Goal: Task Accomplishment & Management: Complete application form

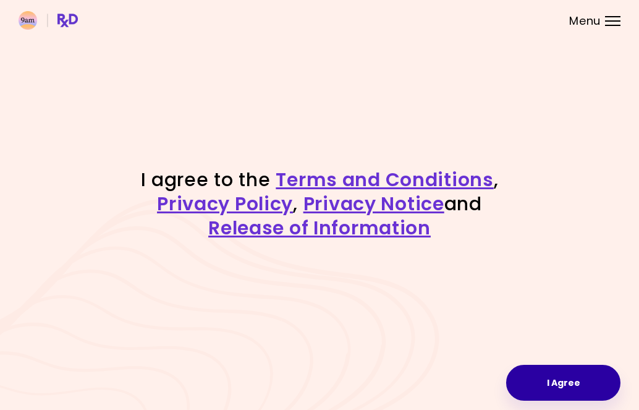
click at [566, 376] on button "I Agree" at bounding box center [563, 383] width 114 height 36
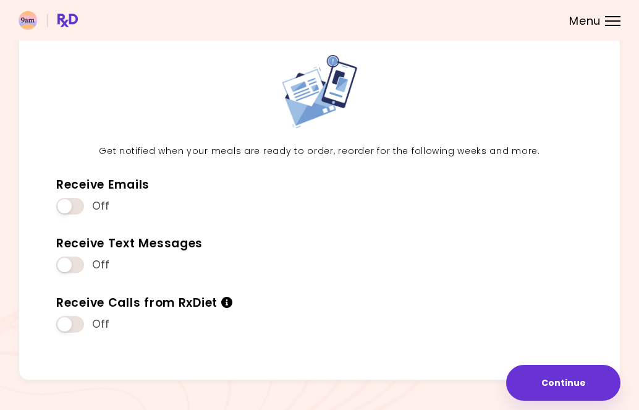
scroll to position [52, 0]
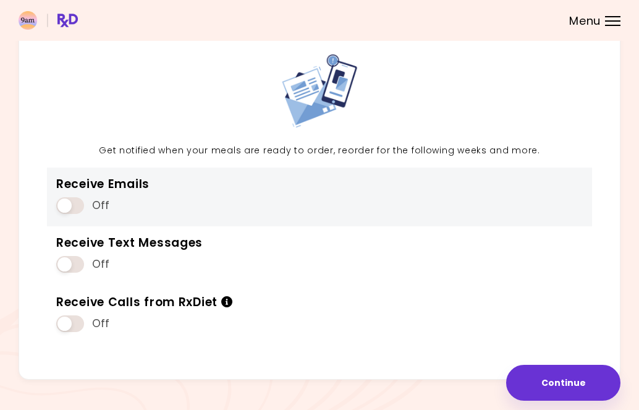
click at [80, 201] on span at bounding box center [70, 205] width 28 height 17
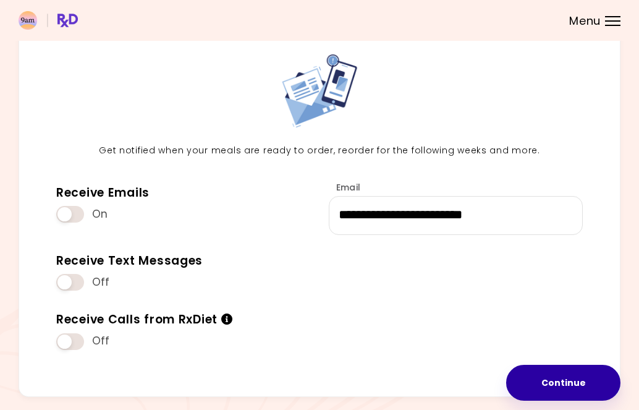
click at [550, 376] on button "Continue" at bounding box center [563, 383] width 114 height 36
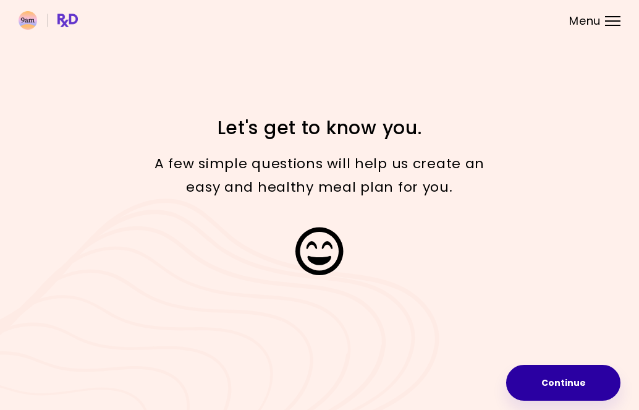
click at [558, 385] on button "Continue" at bounding box center [563, 383] width 114 height 36
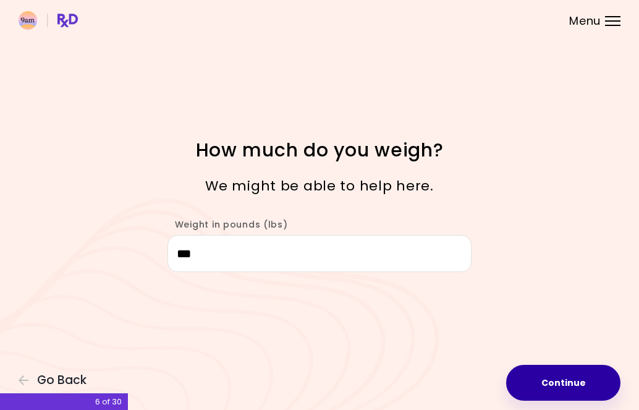
click at [572, 389] on button "Continue" at bounding box center [563, 383] width 114 height 36
select select "****"
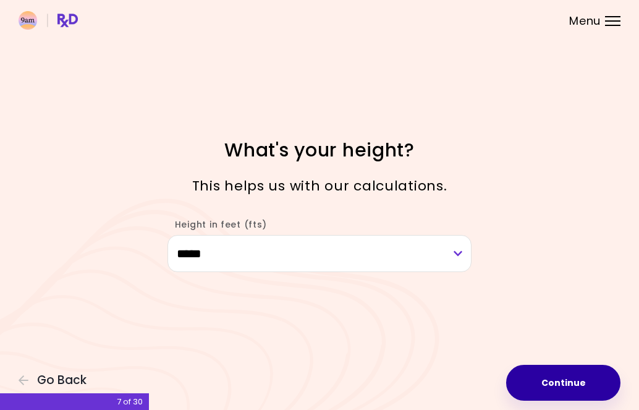
click at [527, 385] on button "Continue" at bounding box center [563, 383] width 114 height 36
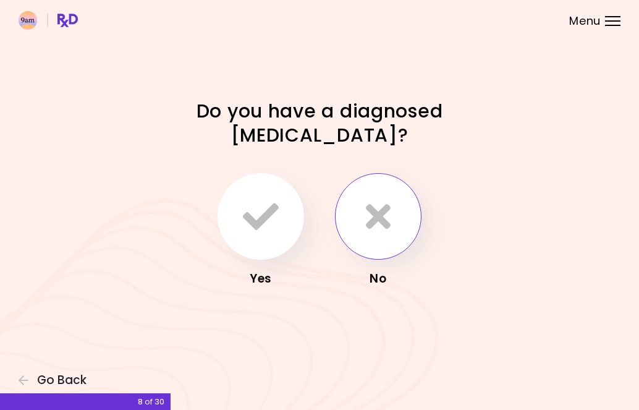
click at [381, 211] on icon "button" at bounding box center [378, 216] width 25 height 36
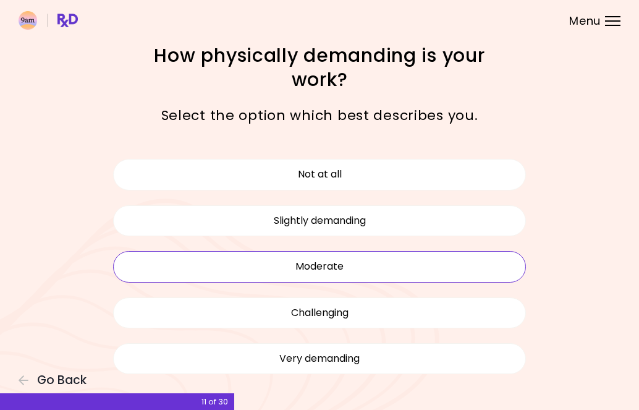
click at [413, 271] on button "Moderate" at bounding box center [319, 266] width 413 height 31
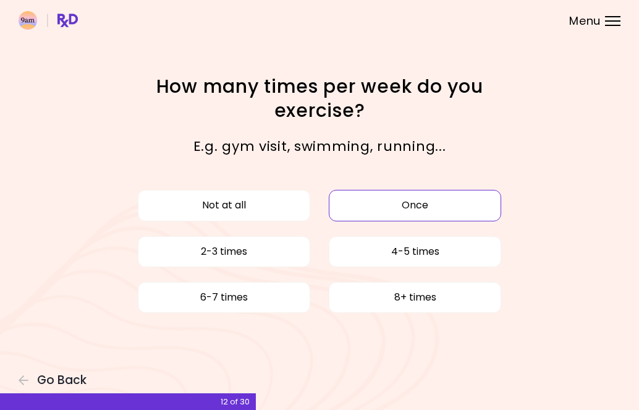
click at [376, 213] on button "Once" at bounding box center [415, 205] width 172 height 31
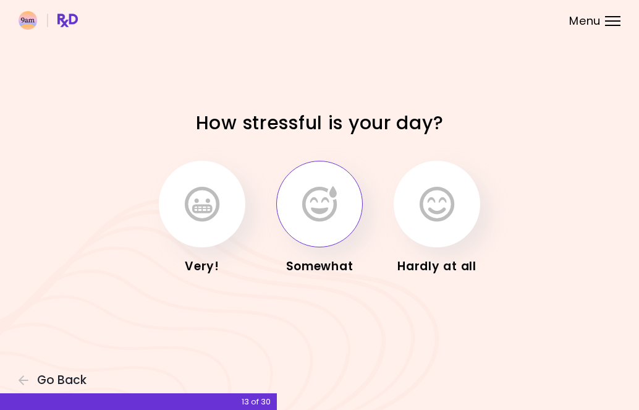
click at [319, 217] on icon "button" at bounding box center [319, 204] width 35 height 36
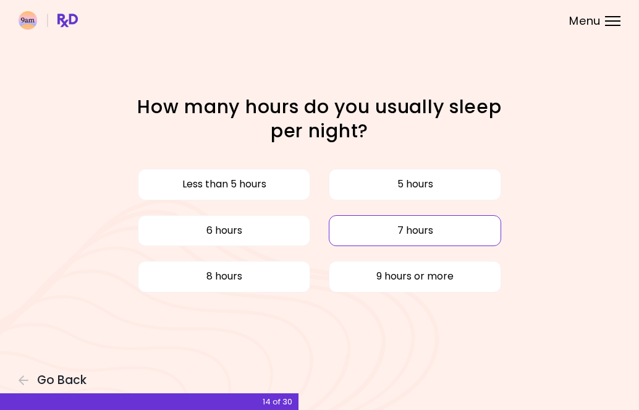
click at [367, 234] on button "7 hours" at bounding box center [415, 230] width 172 height 31
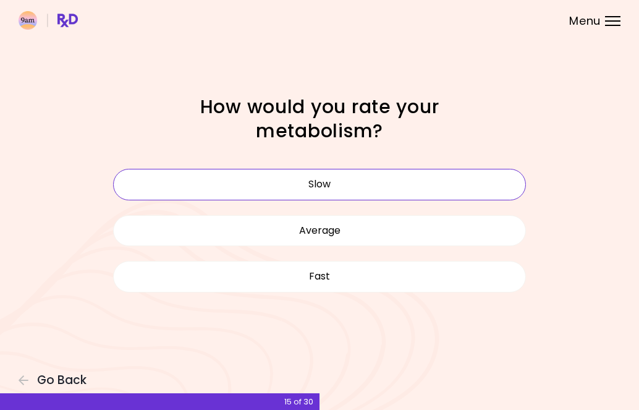
click at [350, 183] on button "Slow" at bounding box center [319, 184] width 413 height 31
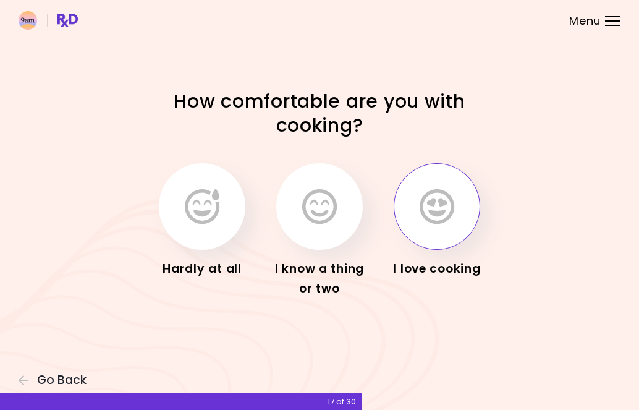
click at [425, 223] on icon "button" at bounding box center [437, 207] width 35 height 36
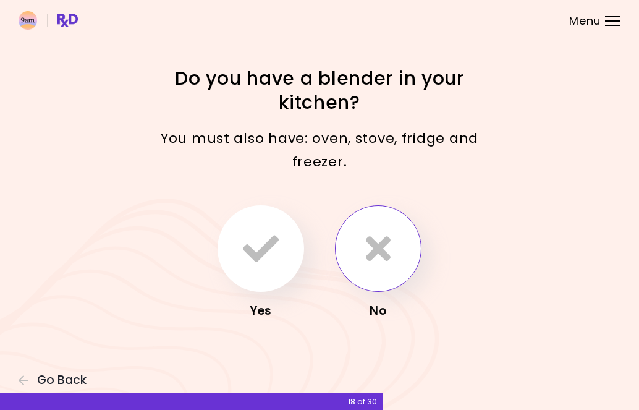
click at [389, 249] on icon "button" at bounding box center [378, 249] width 25 height 36
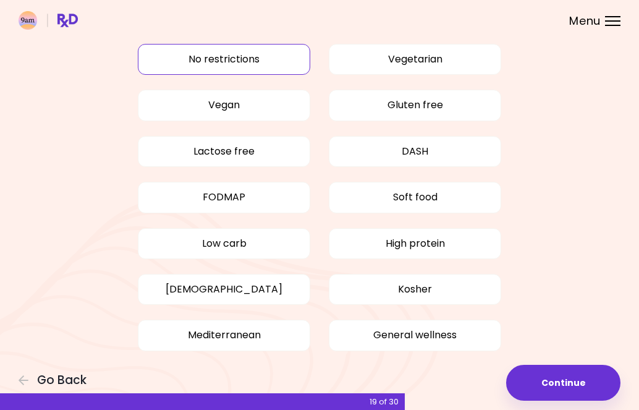
scroll to position [50, 0]
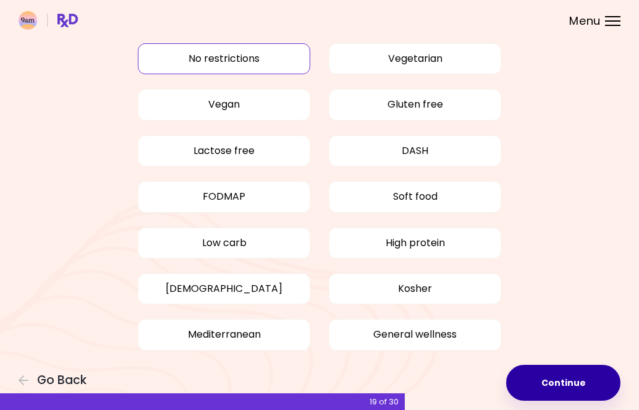
click at [567, 394] on button "Continue" at bounding box center [563, 383] width 114 height 36
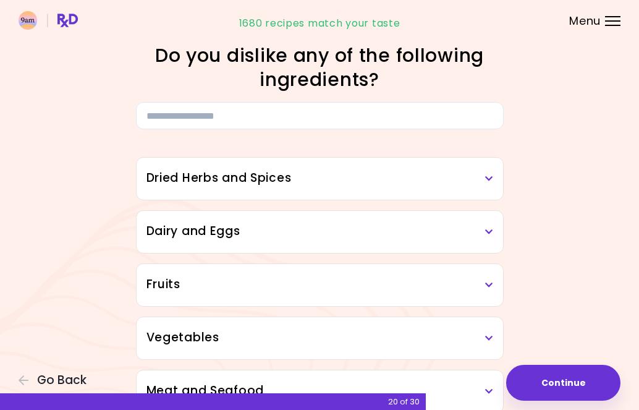
click at [493, 288] on div "Fruits" at bounding box center [320, 285] width 367 height 42
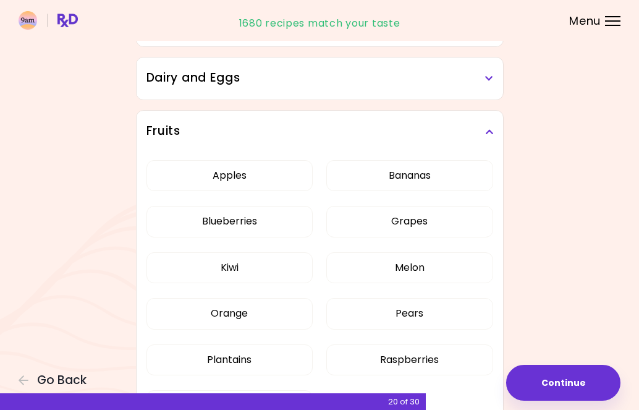
scroll to position [151, 0]
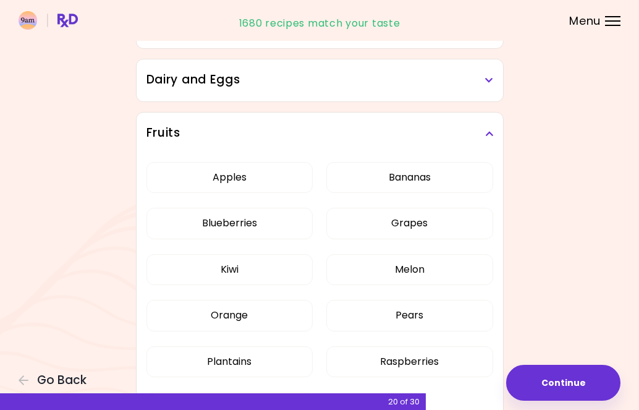
click at [493, 141] on div "Fruits" at bounding box center [320, 134] width 367 height 42
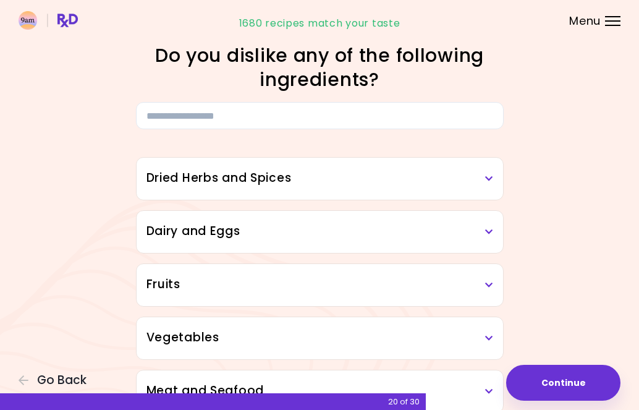
scroll to position [0, 0]
click at [463, 177] on h3 "Dried Herbs and Spices" at bounding box center [320, 178] width 347 height 18
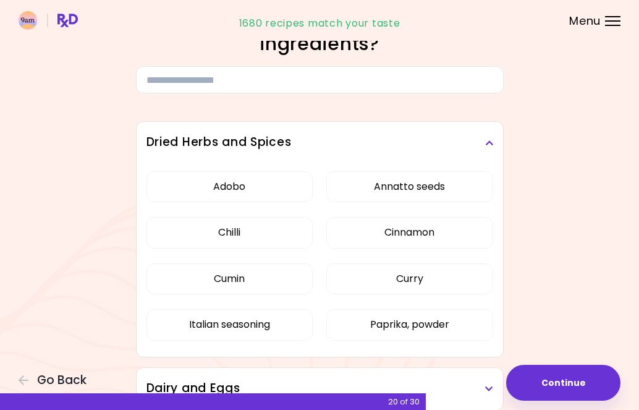
scroll to position [40, 0]
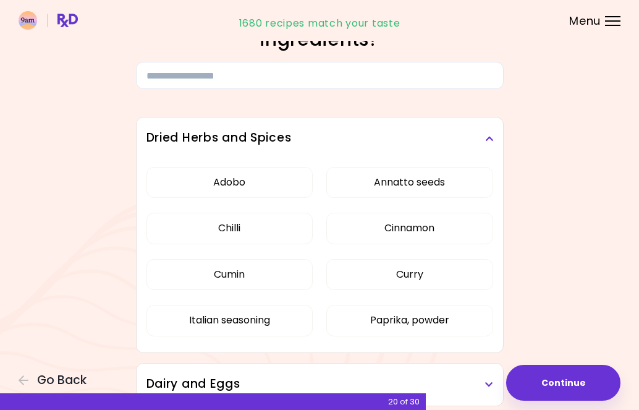
click at [488, 146] on h3 "Dried Herbs and Spices" at bounding box center [320, 138] width 347 height 18
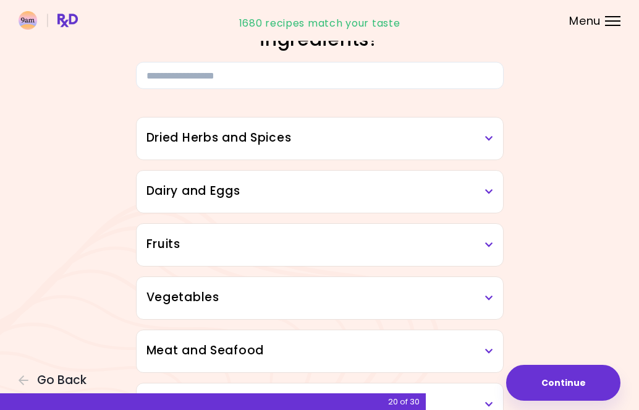
click at [488, 199] on h3 "Dairy and Eggs" at bounding box center [320, 191] width 347 height 18
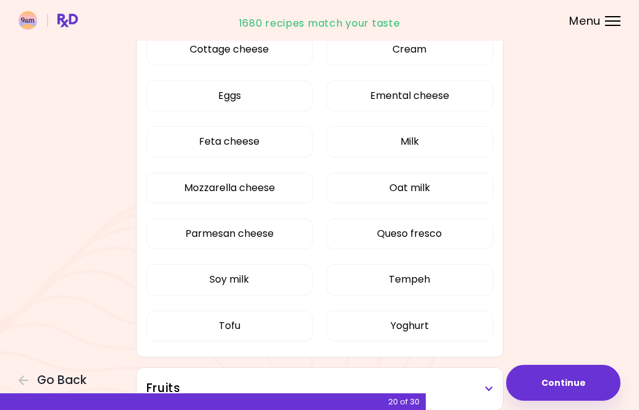
scroll to position [275, 0]
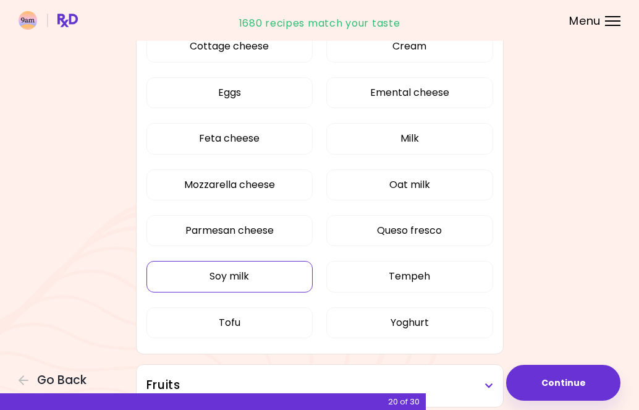
click at [248, 278] on button "Soy milk" at bounding box center [230, 276] width 166 height 31
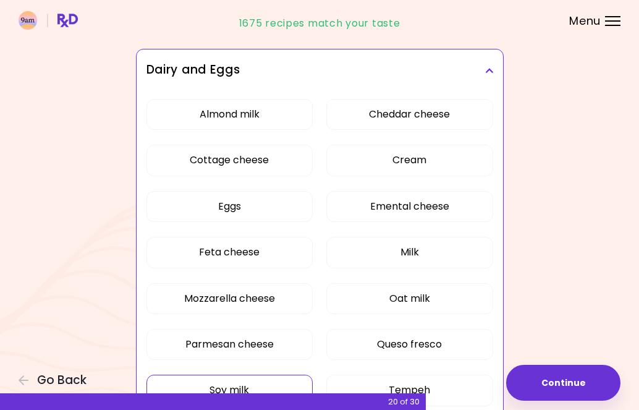
scroll to position [162, 0]
click at [490, 70] on icon at bounding box center [489, 70] width 8 height 9
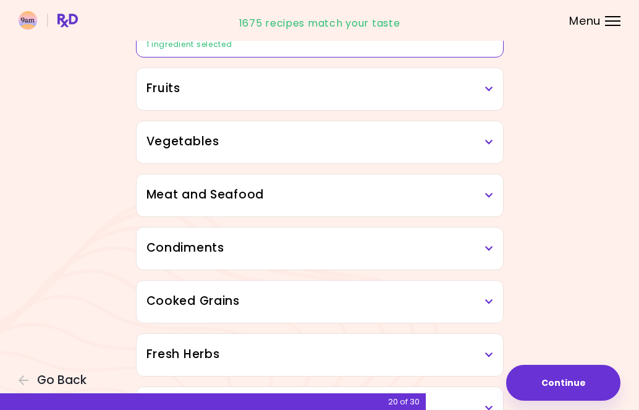
scroll to position [197, 0]
click at [484, 85] on h3 "Fruits" at bounding box center [320, 88] width 347 height 18
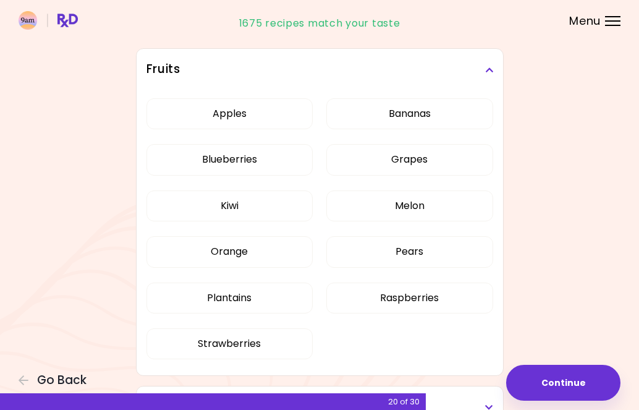
scroll to position [209, 0]
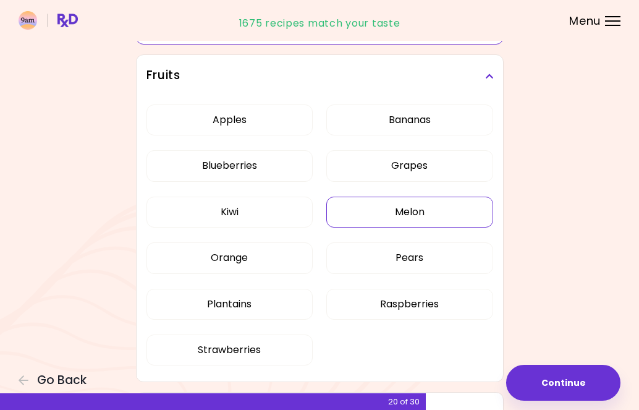
click at [468, 214] on button "Melon" at bounding box center [409, 212] width 166 height 31
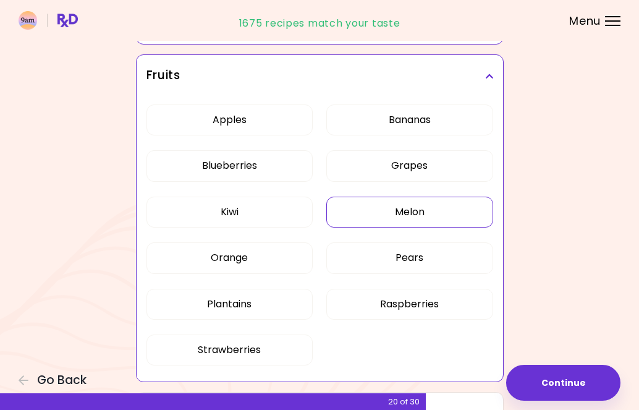
click at [488, 70] on h3 "Fruits" at bounding box center [320, 76] width 347 height 18
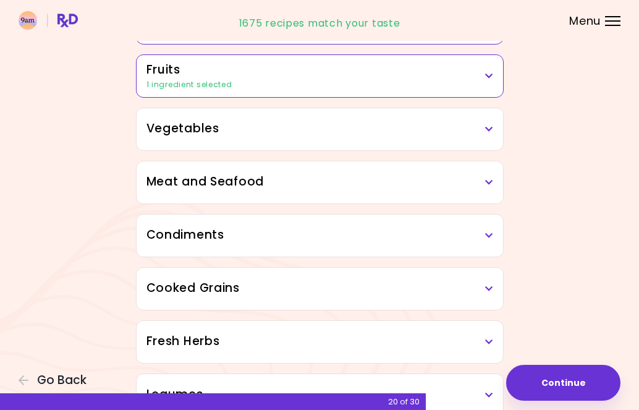
click at [491, 138] on div "Vegetables" at bounding box center [320, 129] width 367 height 42
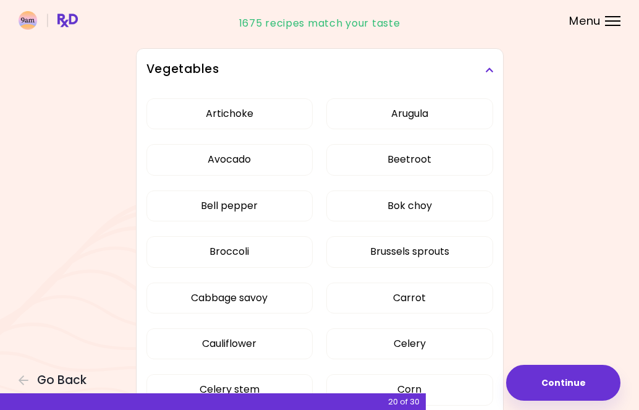
scroll to position [270, 0]
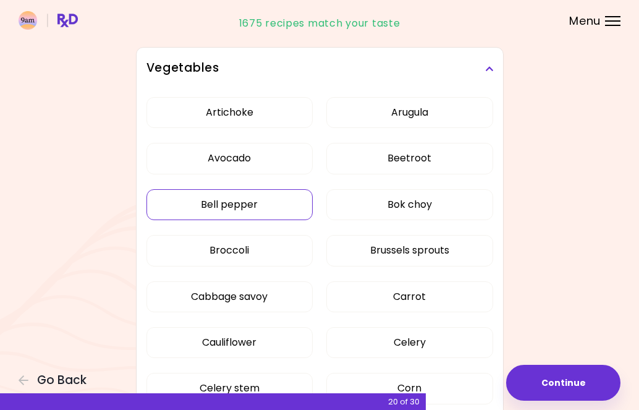
click at [236, 200] on button "Bell pepper" at bounding box center [230, 204] width 166 height 31
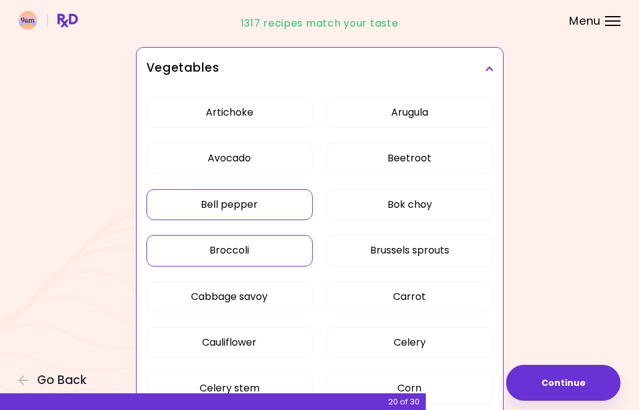
click at [245, 249] on button "Broccoli" at bounding box center [230, 250] width 166 height 31
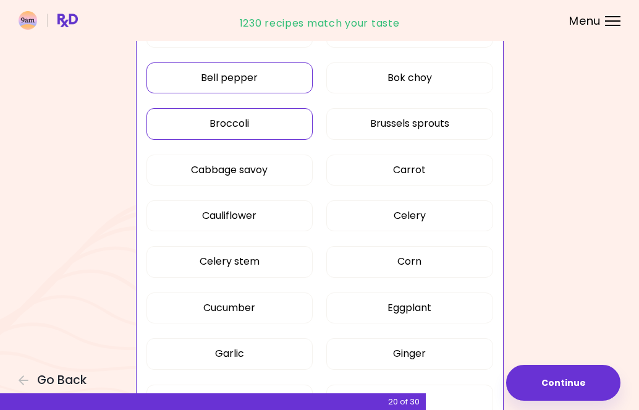
scroll to position [414, 0]
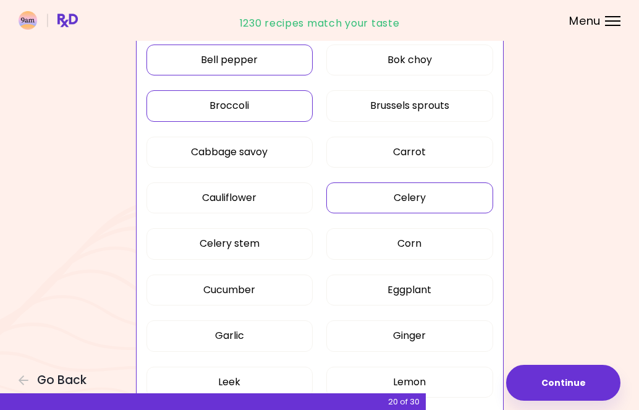
click at [373, 197] on button "Celery" at bounding box center [409, 197] width 166 height 31
click at [291, 243] on button "Celery stem" at bounding box center [230, 243] width 166 height 31
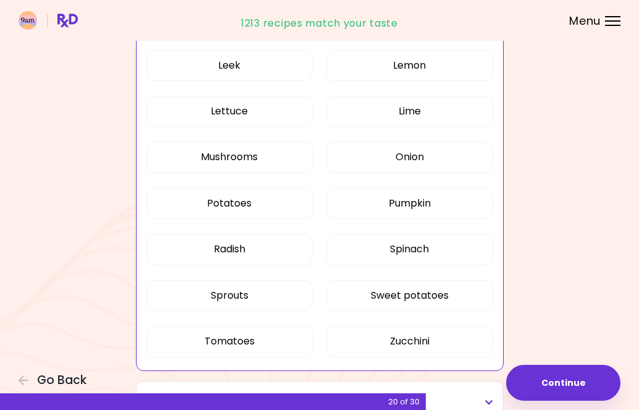
scroll to position [736, 0]
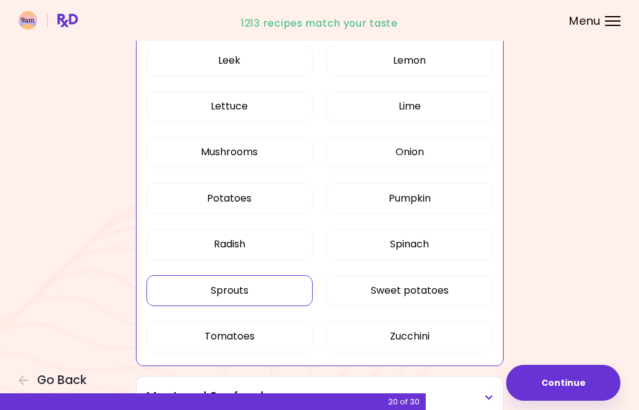
click at [235, 277] on button "Sprouts" at bounding box center [230, 290] width 166 height 31
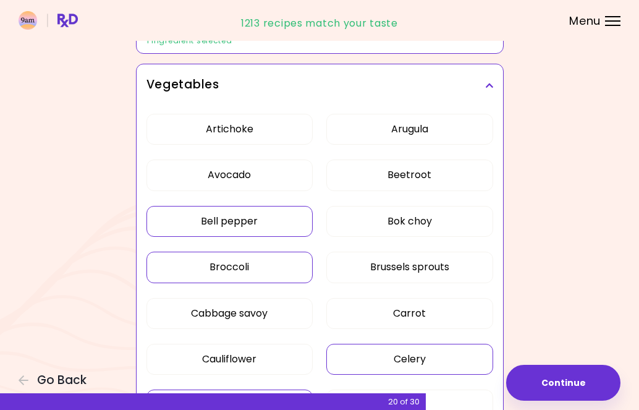
scroll to position [205, 0]
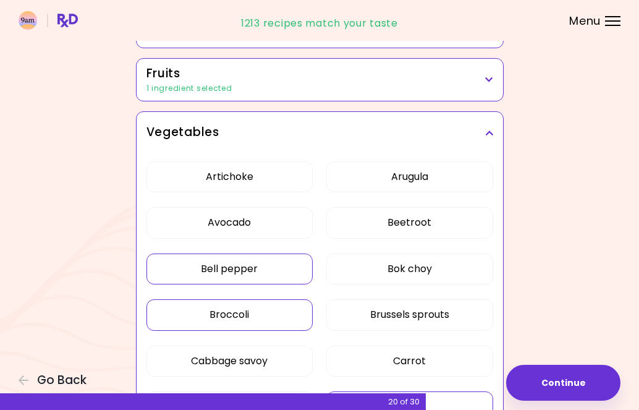
click at [490, 133] on icon at bounding box center [489, 133] width 8 height 9
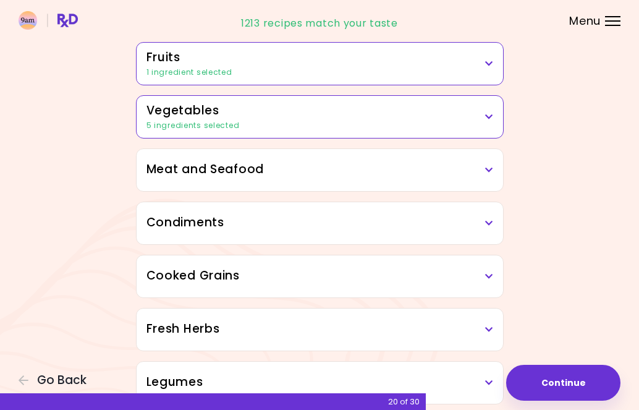
scroll to position [224, 0]
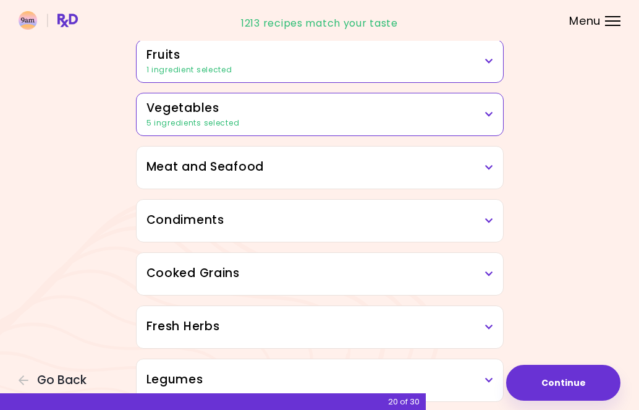
click at [491, 170] on icon at bounding box center [489, 167] width 8 height 9
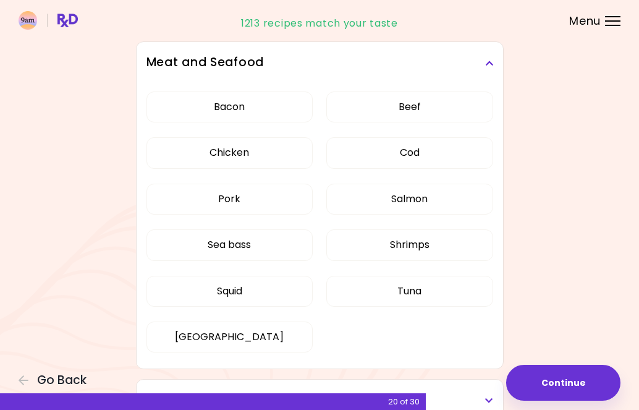
scroll to position [329, 0]
click at [446, 241] on button "Shrimps" at bounding box center [409, 244] width 166 height 31
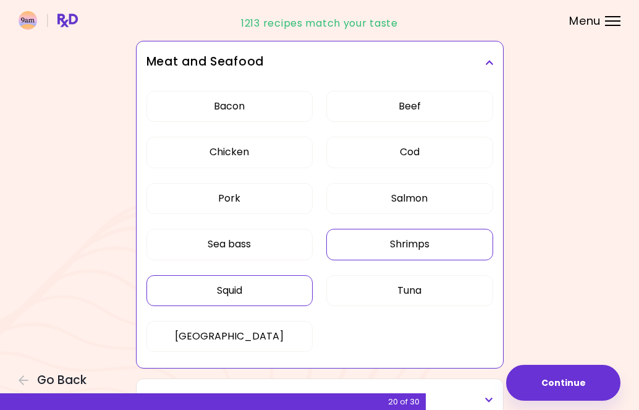
click at [293, 281] on button "Squid" at bounding box center [230, 290] width 166 height 31
click at [492, 65] on icon at bounding box center [489, 62] width 8 height 9
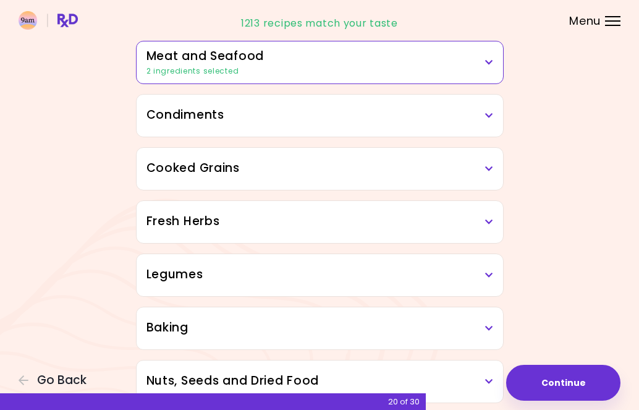
click at [436, 119] on h3 "Condiments" at bounding box center [320, 115] width 347 height 18
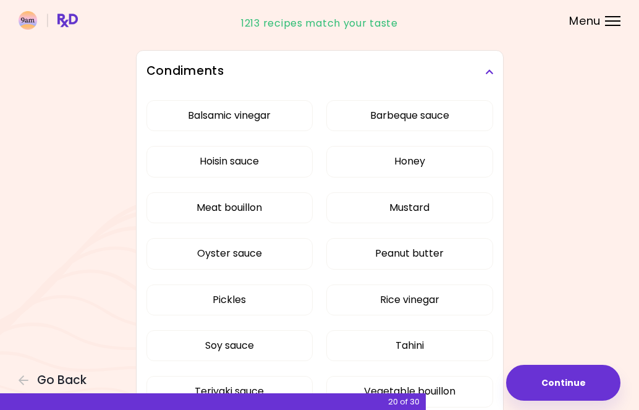
scroll to position [332, 0]
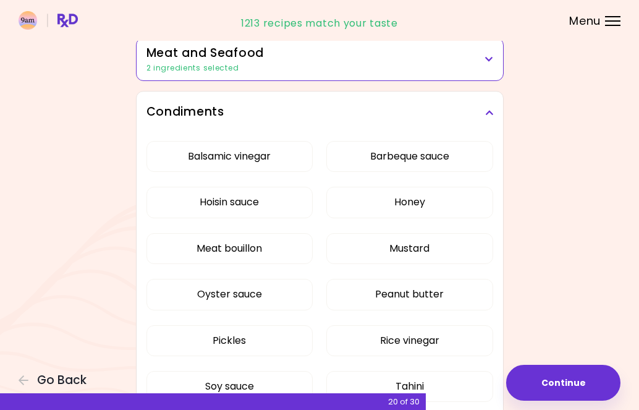
click at [496, 112] on div "Condiments" at bounding box center [320, 112] width 367 height 42
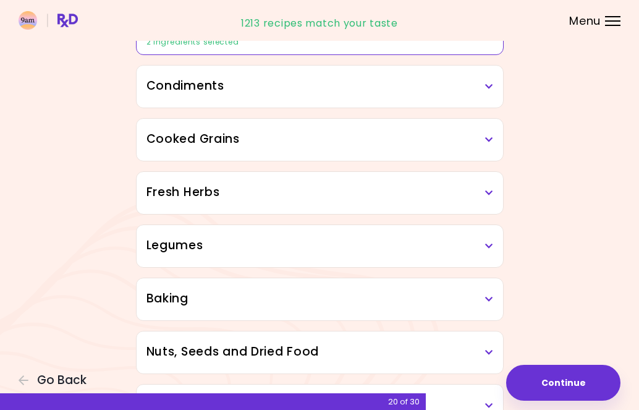
scroll to position [361, 0]
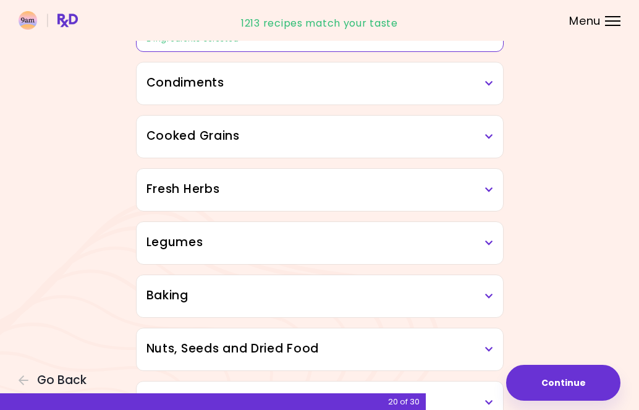
click at [491, 137] on icon at bounding box center [489, 136] width 8 height 9
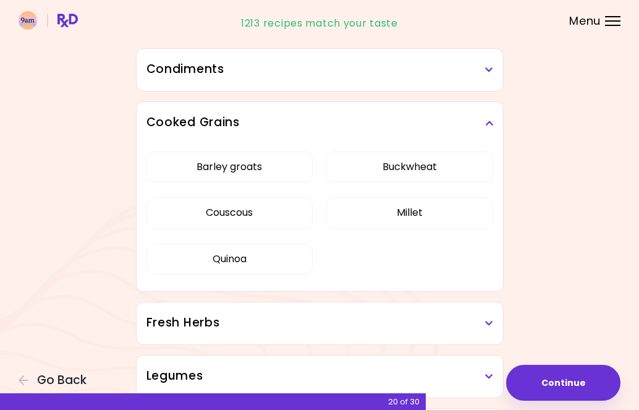
scroll to position [376, 0]
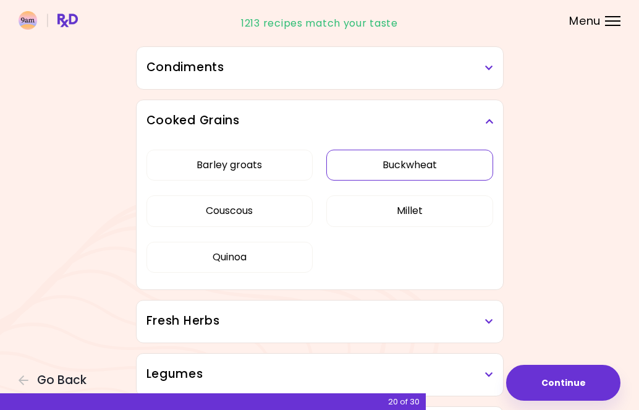
click at [443, 166] on button "Buckwheat" at bounding box center [409, 165] width 166 height 31
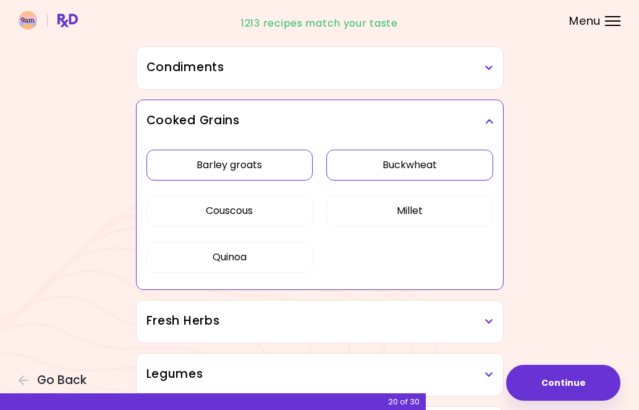
click at [271, 171] on button "Barley groats" at bounding box center [230, 165] width 166 height 31
click at [328, 210] on button "Millet" at bounding box center [409, 210] width 166 height 31
click at [488, 124] on icon at bounding box center [489, 121] width 8 height 9
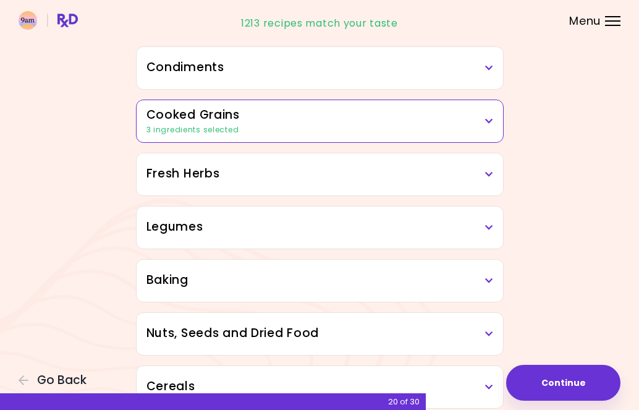
click at [487, 177] on icon at bounding box center [489, 174] width 8 height 9
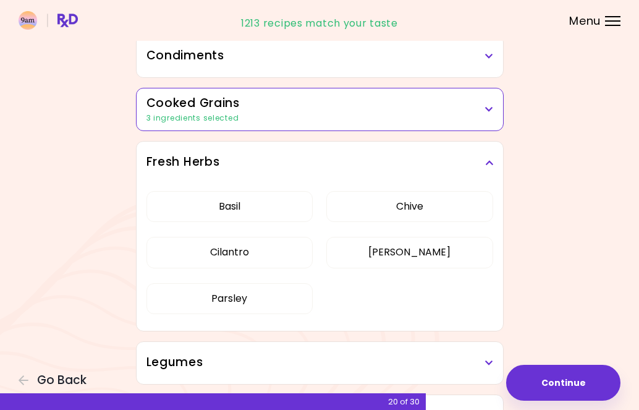
scroll to position [389, 0]
click at [484, 167] on h3 "Fresh Herbs" at bounding box center [320, 162] width 347 height 18
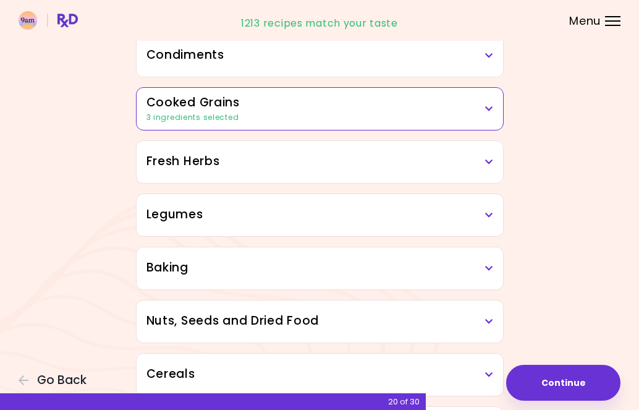
click at [495, 215] on div "Legumes" at bounding box center [320, 215] width 367 height 42
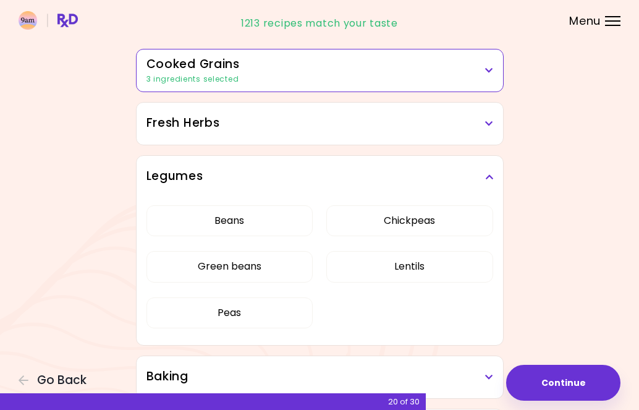
scroll to position [429, 0]
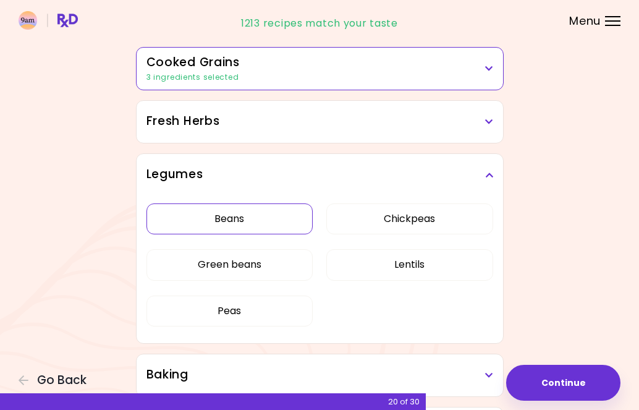
click at [238, 219] on button "Beans" at bounding box center [230, 218] width 166 height 31
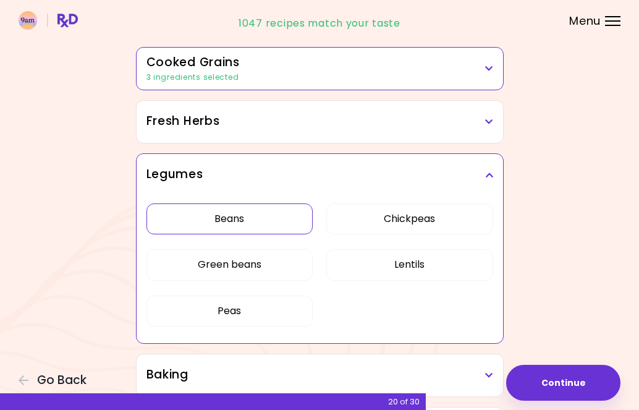
click at [492, 177] on icon at bounding box center [489, 175] width 8 height 9
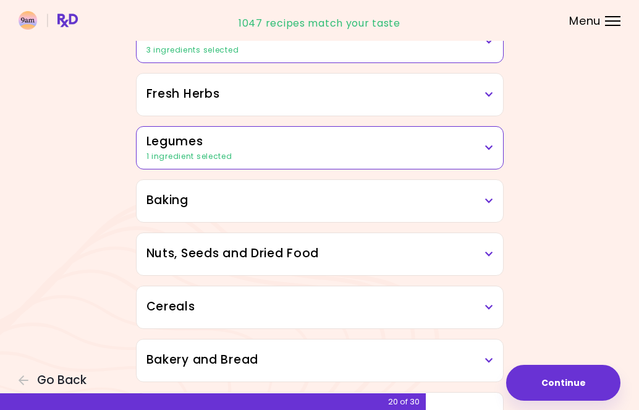
scroll to position [458, 0]
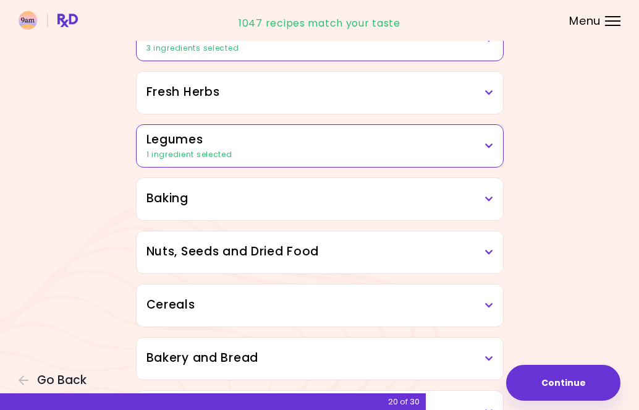
click at [487, 195] on icon at bounding box center [489, 199] width 8 height 9
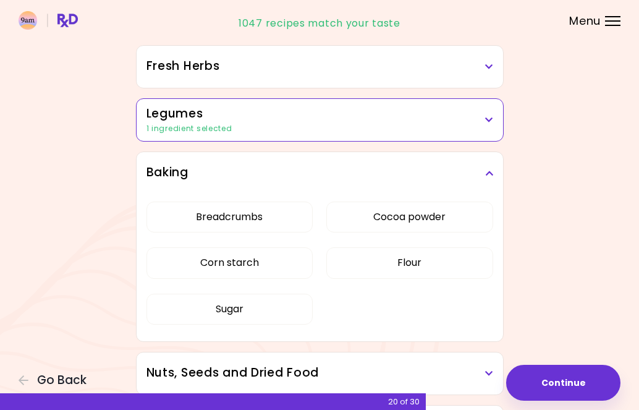
scroll to position [486, 0]
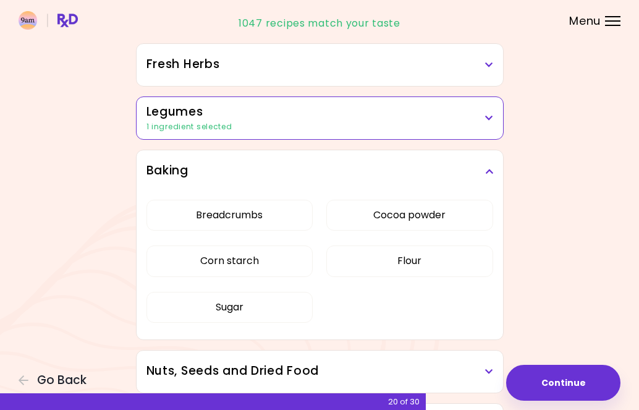
click at [483, 165] on h3 "Baking" at bounding box center [320, 171] width 347 height 18
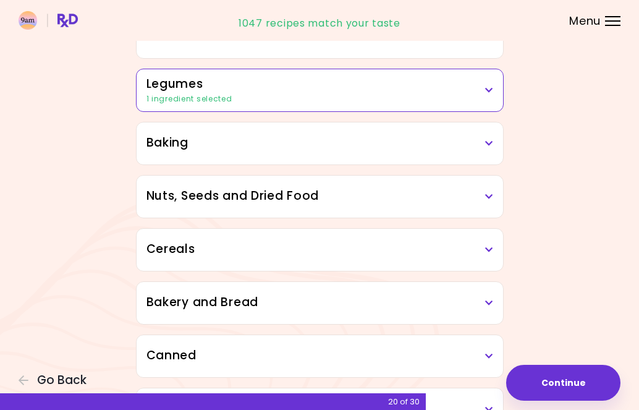
scroll to position [522, 0]
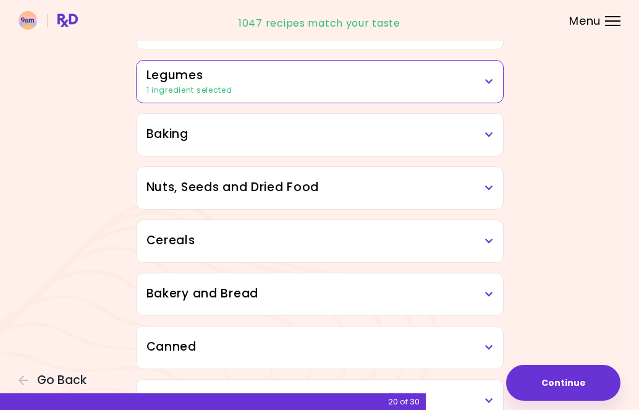
click at [486, 182] on h3 "Nuts, Seeds and Dried Food" at bounding box center [320, 188] width 347 height 18
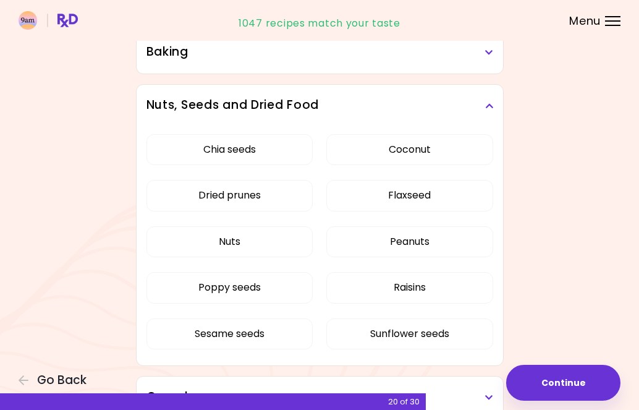
scroll to position [606, 0]
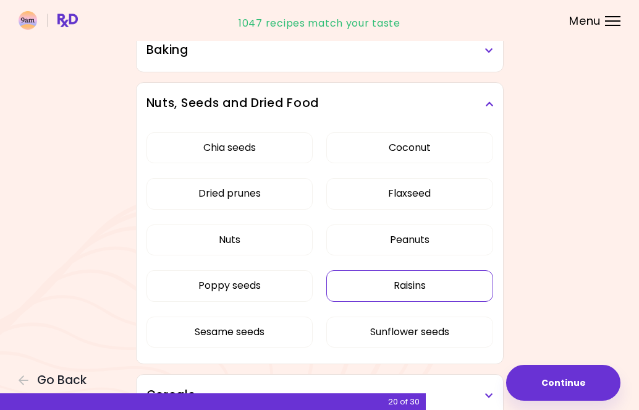
click at [439, 291] on button "Raisins" at bounding box center [409, 285] width 166 height 31
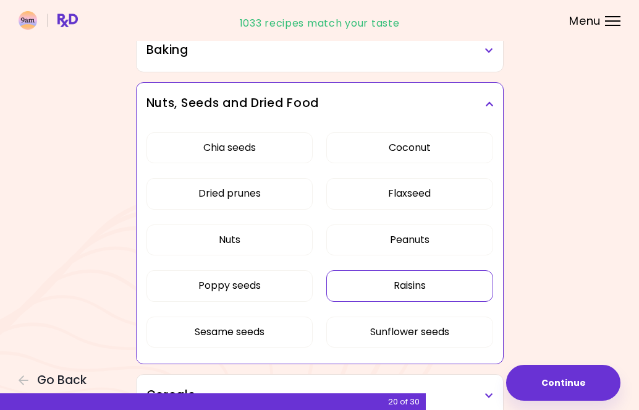
click at [489, 100] on icon at bounding box center [489, 104] width 8 height 9
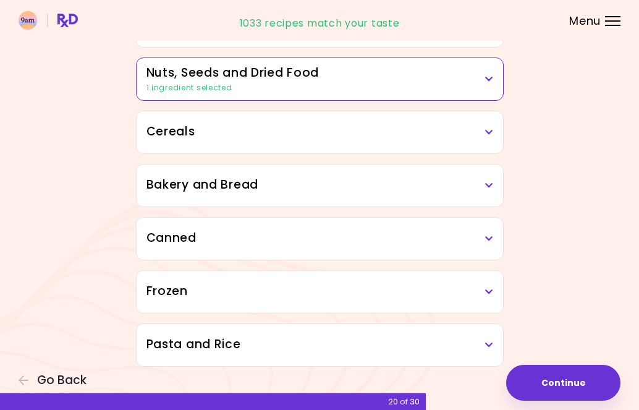
scroll to position [631, 0]
click at [499, 130] on div "Cereals" at bounding box center [320, 132] width 367 height 42
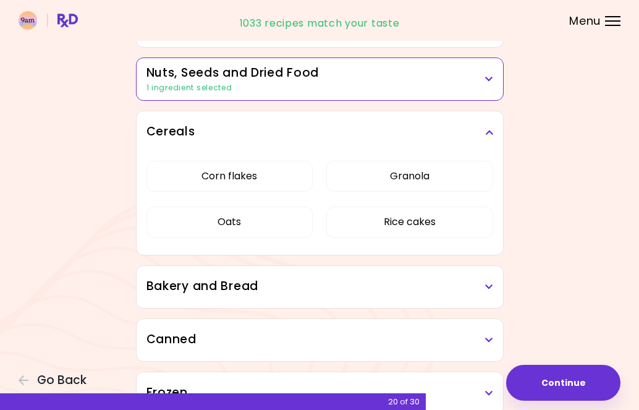
click at [491, 135] on icon at bounding box center [489, 132] width 8 height 9
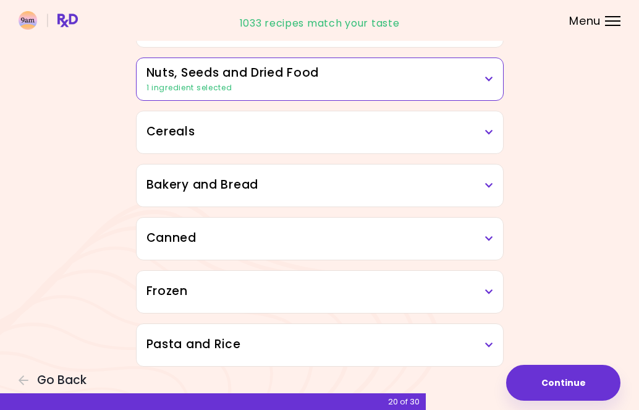
click at [498, 192] on div "Bakery and Bread" at bounding box center [320, 185] width 367 height 42
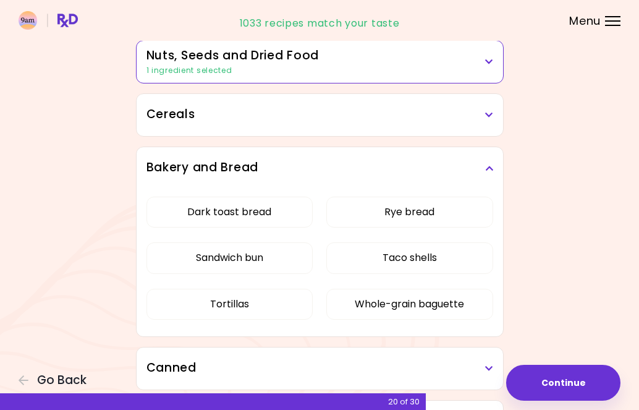
scroll to position [651, 0]
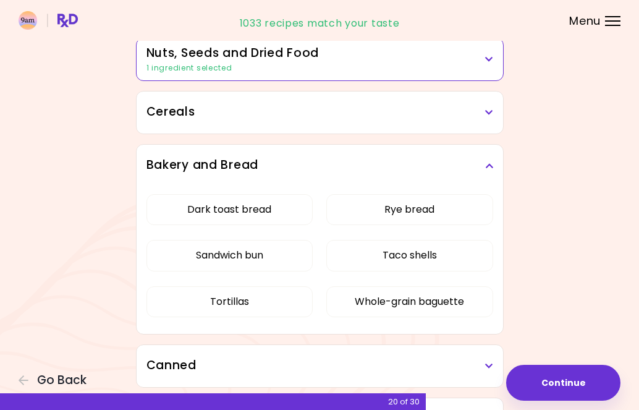
click at [481, 165] on h3 "Bakery and Bread" at bounding box center [320, 165] width 347 height 18
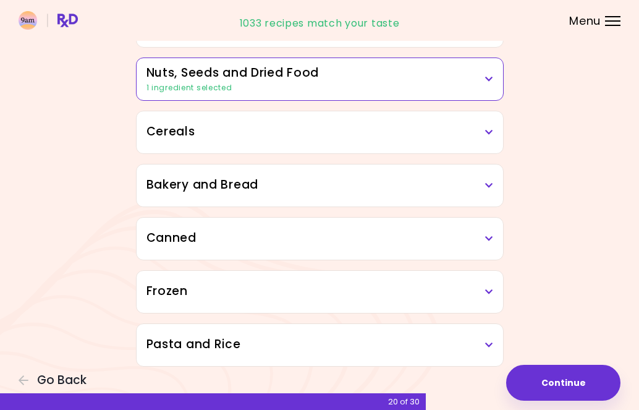
scroll to position [631, 0]
click at [491, 239] on icon at bounding box center [489, 238] width 8 height 9
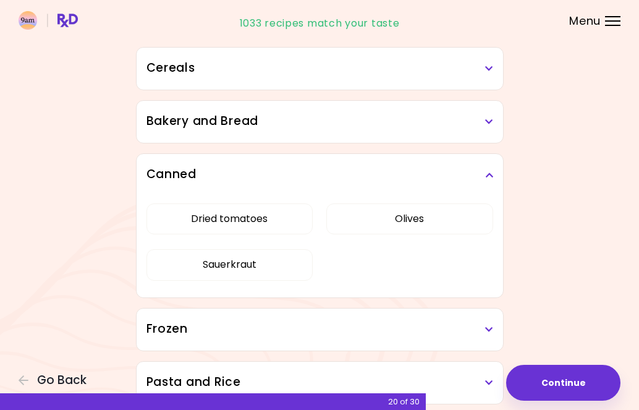
scroll to position [696, 0]
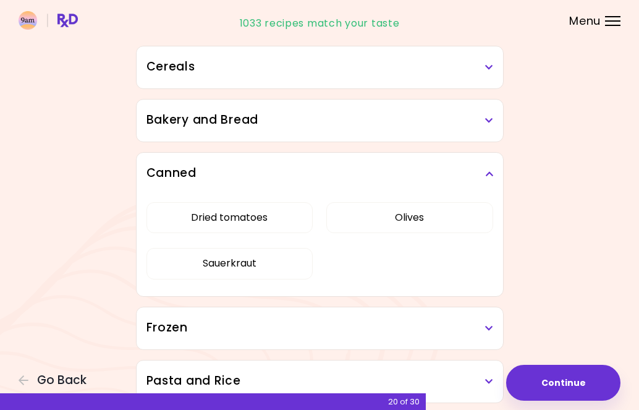
click at [488, 176] on icon at bounding box center [489, 173] width 8 height 9
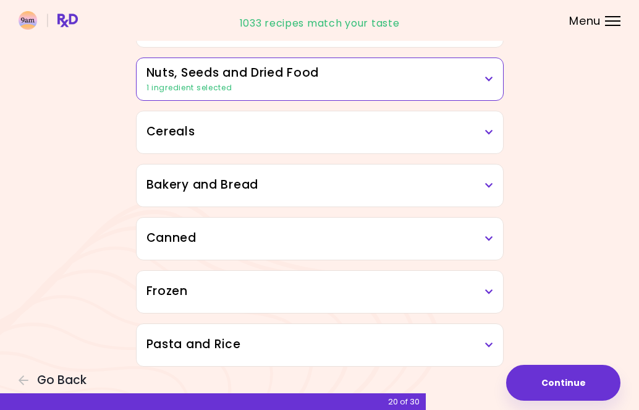
scroll to position [631, 0]
click at [485, 297] on h3 "Frozen" at bounding box center [320, 292] width 347 height 18
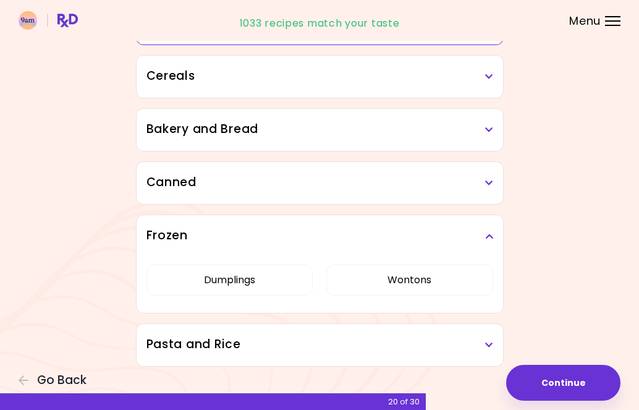
click at [487, 244] on div "Frozen" at bounding box center [320, 236] width 367 height 42
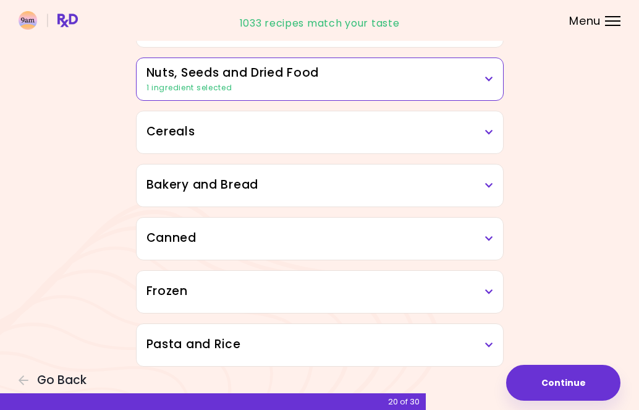
click at [482, 336] on h3 "Pasta and Rice" at bounding box center [320, 345] width 347 height 18
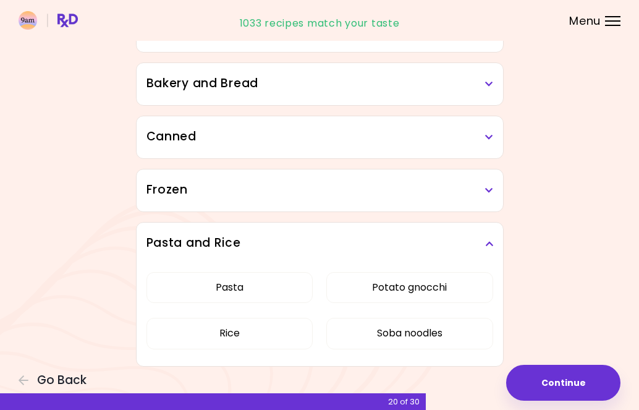
scroll to position [733, 0]
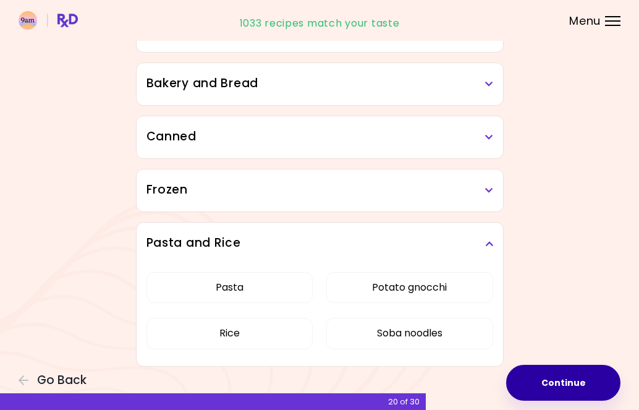
click at [564, 396] on button "Continue" at bounding box center [563, 383] width 114 height 36
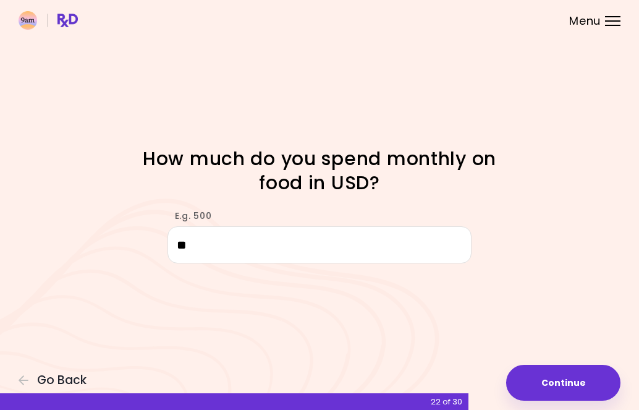
type input "*"
type input "***"
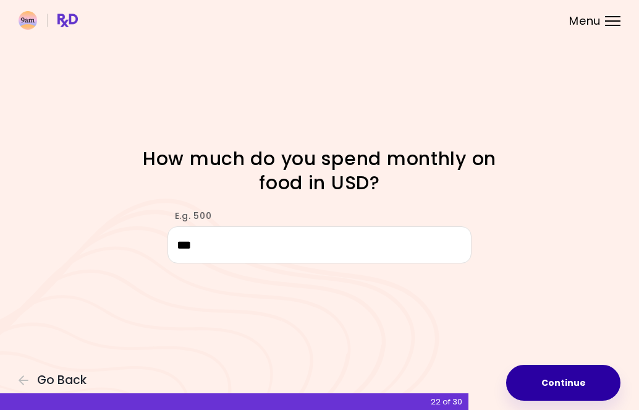
click at [574, 380] on button "Continue" at bounding box center [563, 383] width 114 height 36
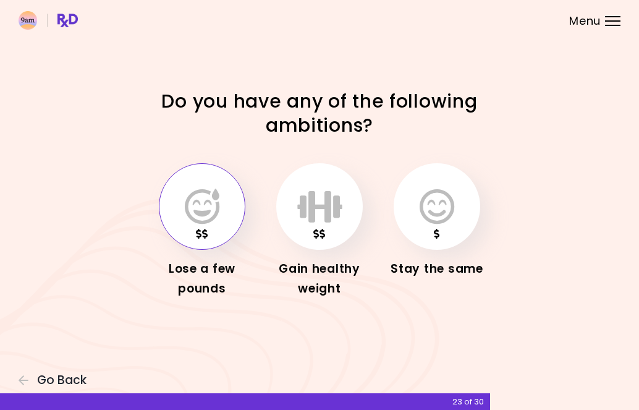
click at [187, 203] on icon "button" at bounding box center [202, 207] width 35 height 36
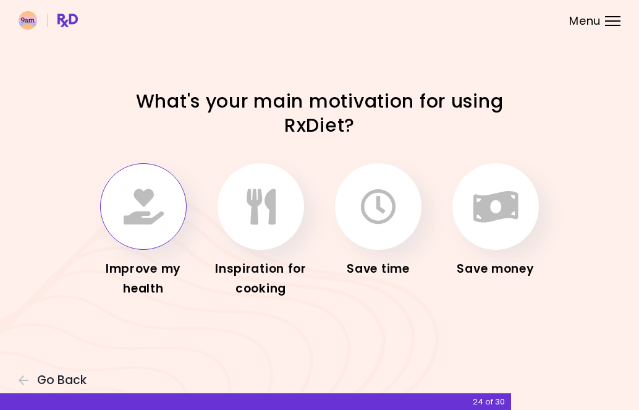
click at [143, 246] on button "button" at bounding box center [143, 206] width 87 height 87
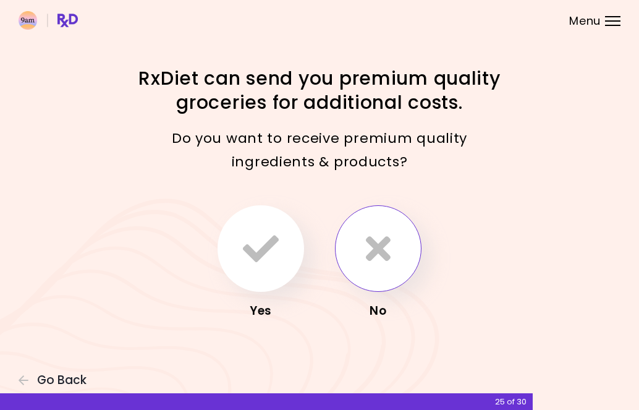
click at [347, 249] on button "button" at bounding box center [378, 248] width 87 height 87
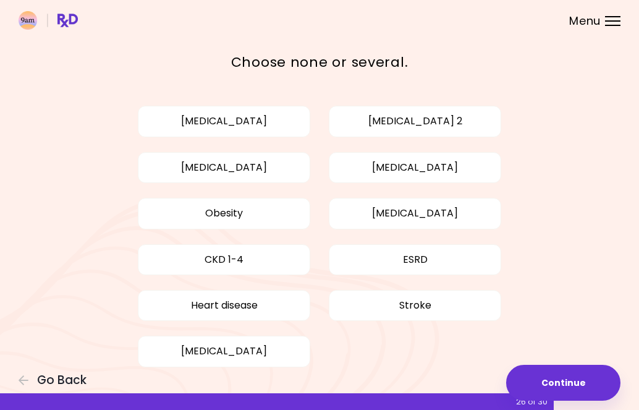
scroll to position [56, 0]
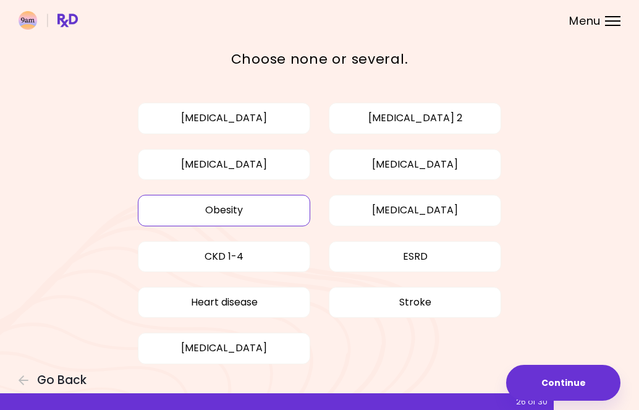
click at [242, 213] on button "Obesity" at bounding box center [224, 210] width 172 height 31
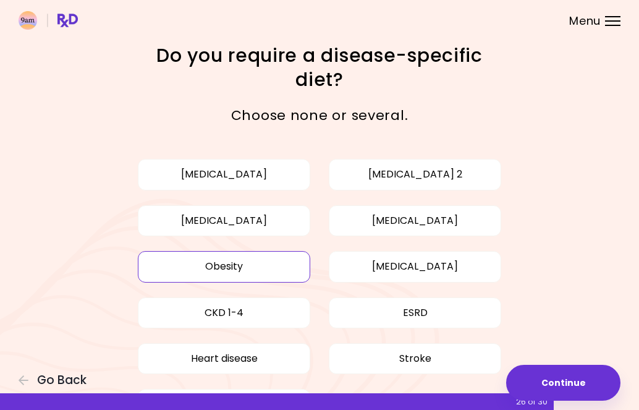
scroll to position [0, 0]
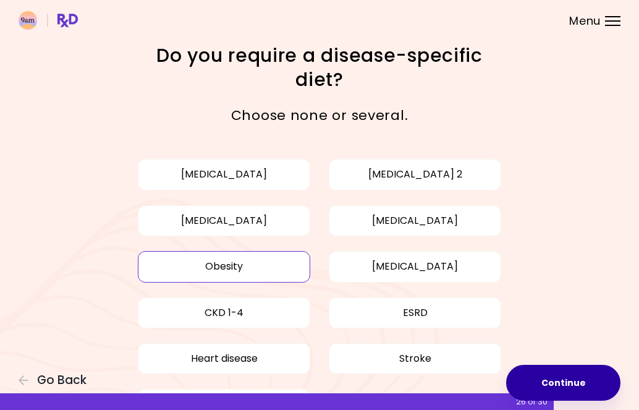
click at [563, 373] on button "Continue" at bounding box center [563, 383] width 114 height 36
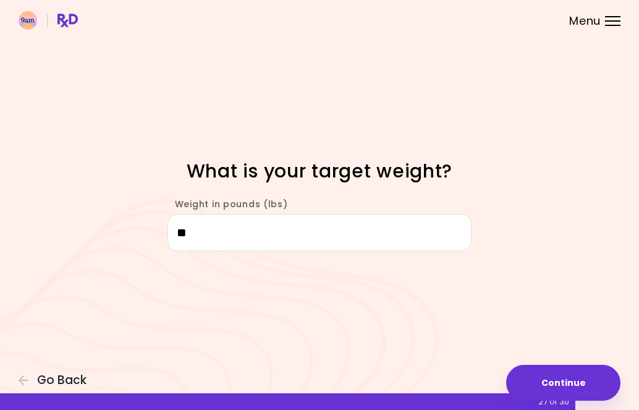
type input "***"
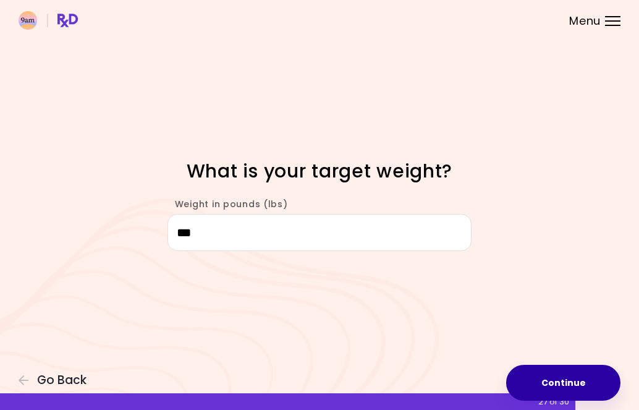
click at [552, 381] on button "Continue" at bounding box center [563, 383] width 114 height 36
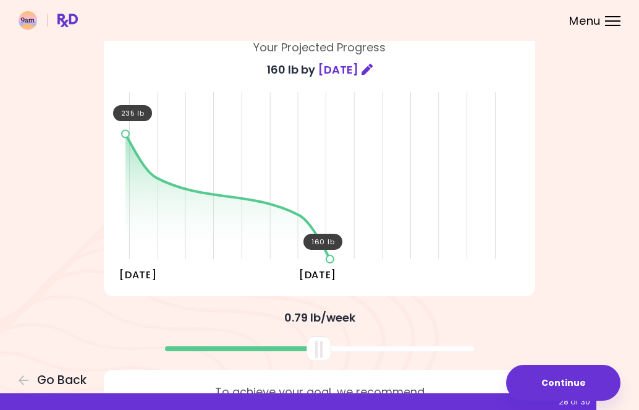
scroll to position [80, 0]
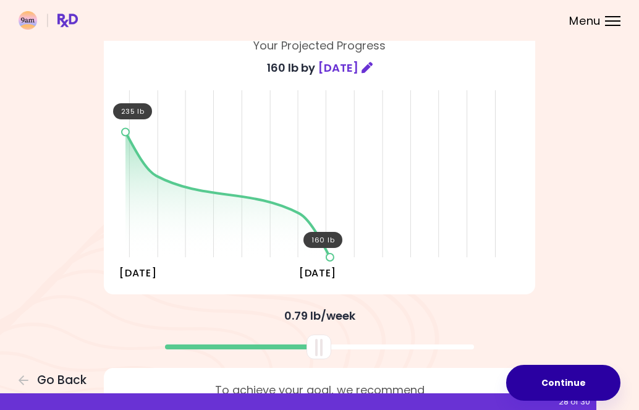
click at [558, 383] on button "Continue" at bounding box center [563, 383] width 114 height 36
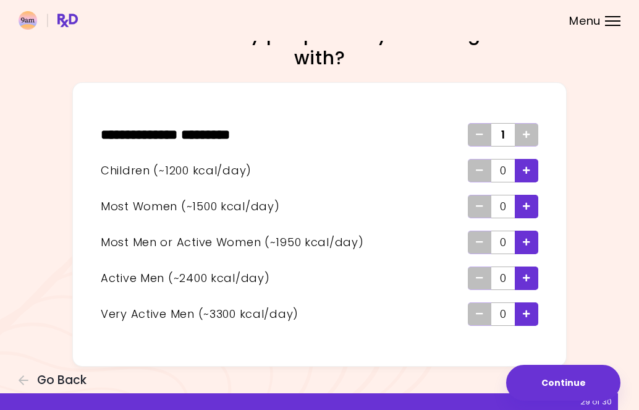
scroll to position [22, 0]
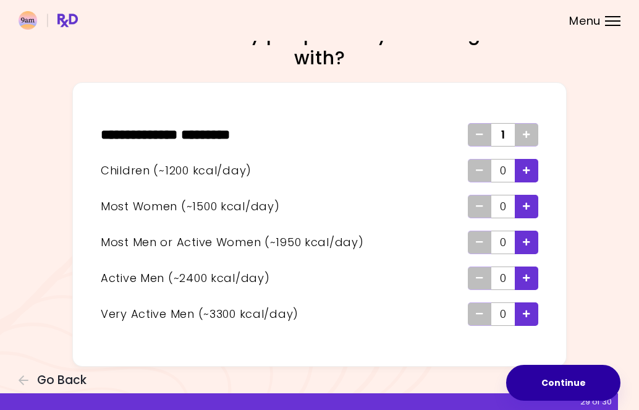
click at [568, 386] on button "Continue" at bounding box center [563, 383] width 114 height 36
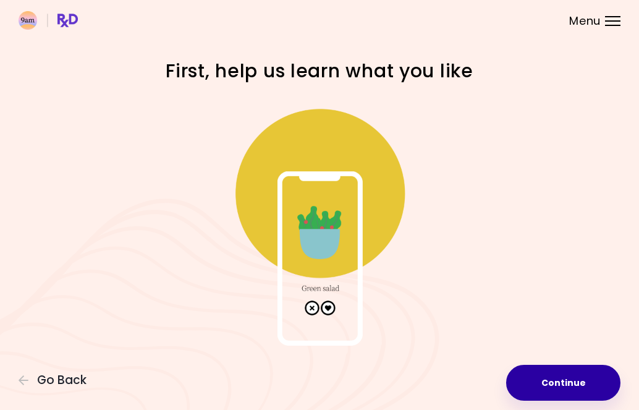
click at [583, 379] on button "Continue" at bounding box center [563, 383] width 114 height 36
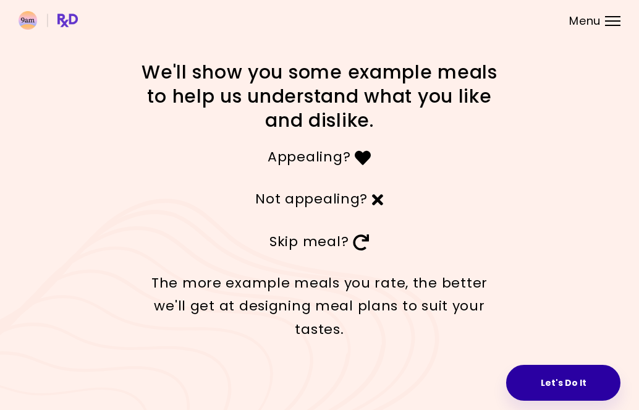
click at [541, 372] on button "Let's Do It" at bounding box center [563, 383] width 114 height 36
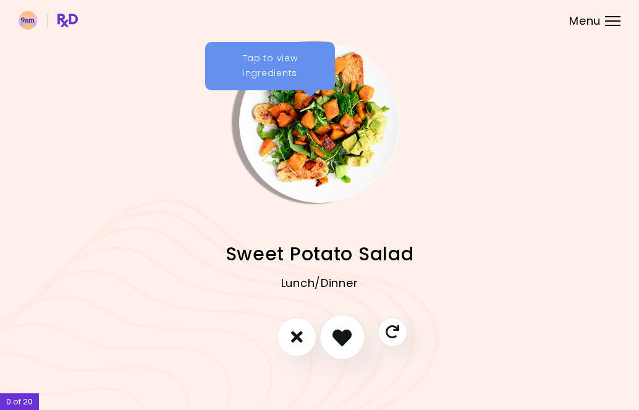
click at [344, 344] on icon "I like this recipe" at bounding box center [342, 336] width 19 height 19
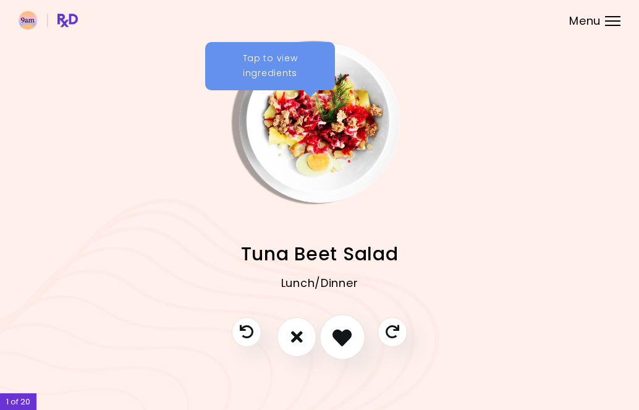
click at [343, 342] on icon "I like this recipe" at bounding box center [342, 336] width 19 height 19
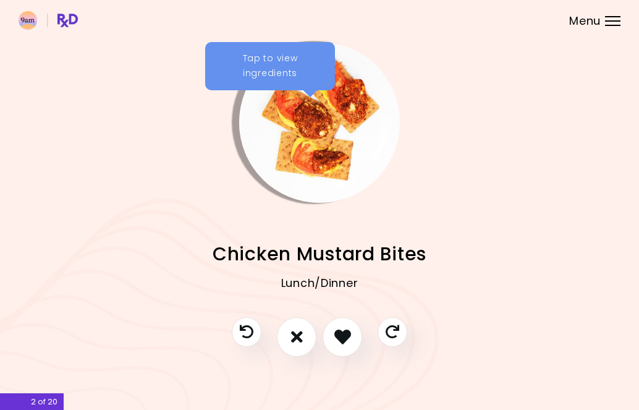
click at [276, 65] on div "Tap to view ingredients" at bounding box center [270, 66] width 130 height 48
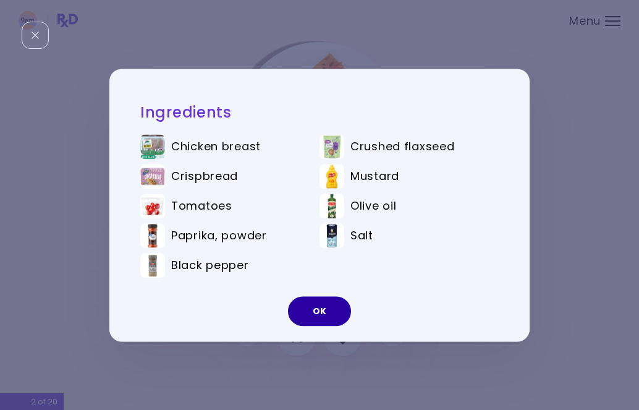
click at [318, 310] on button "OK" at bounding box center [319, 311] width 63 height 30
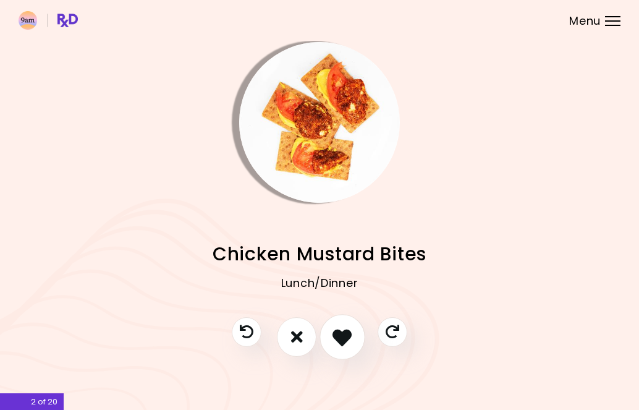
click at [346, 339] on icon "I like this recipe" at bounding box center [342, 336] width 19 height 19
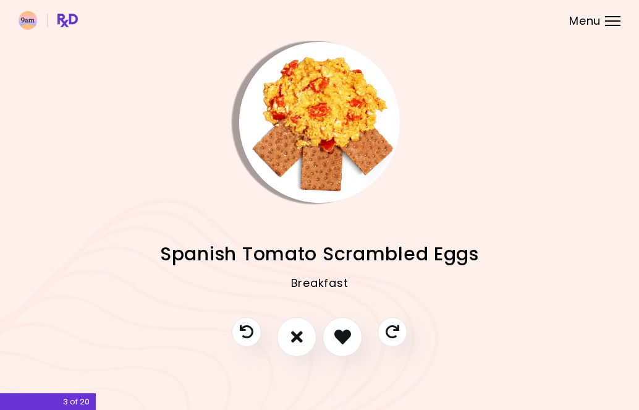
click at [319, 101] on img "Info - Spanish Tomato Scrambled Eggs" at bounding box center [319, 122] width 161 height 161
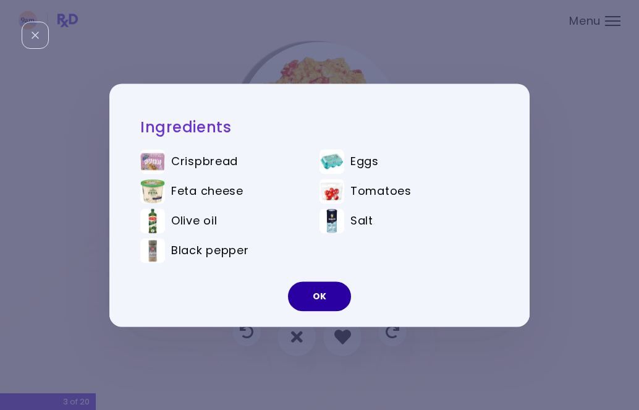
click at [322, 302] on button "OK" at bounding box center [319, 296] width 63 height 30
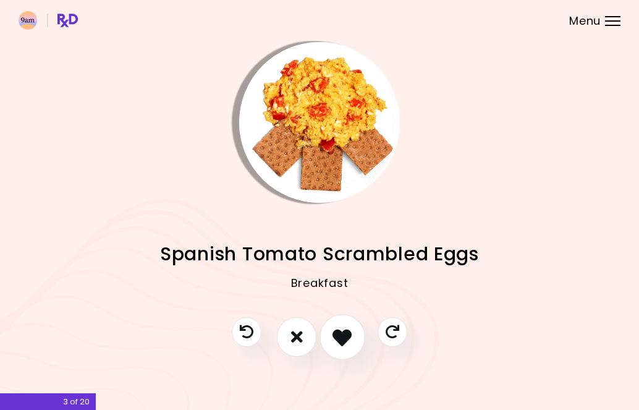
click at [341, 327] on icon "I like this recipe" at bounding box center [342, 336] width 19 height 19
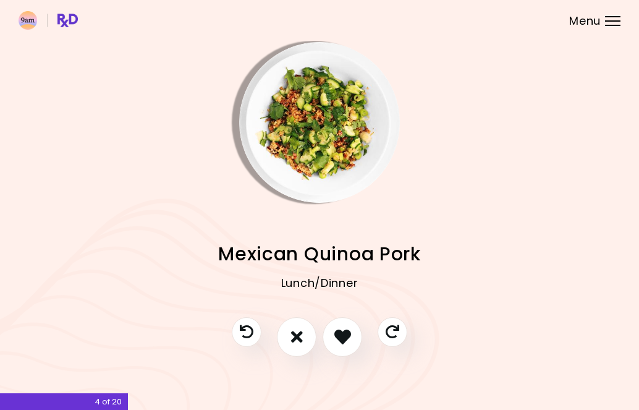
click at [302, 111] on img "Info - Mexican Quinoa Pork" at bounding box center [319, 122] width 161 height 161
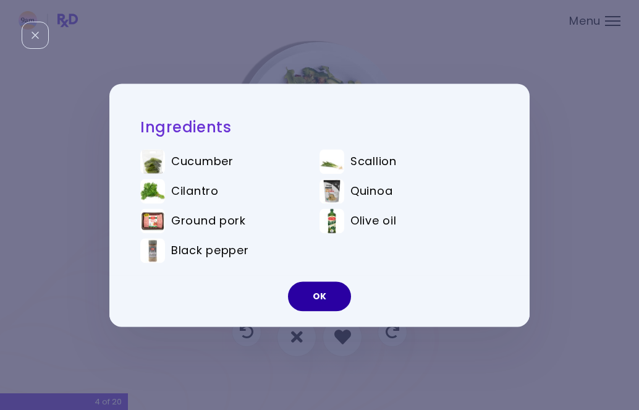
click at [333, 295] on button "OK" at bounding box center [319, 296] width 63 height 30
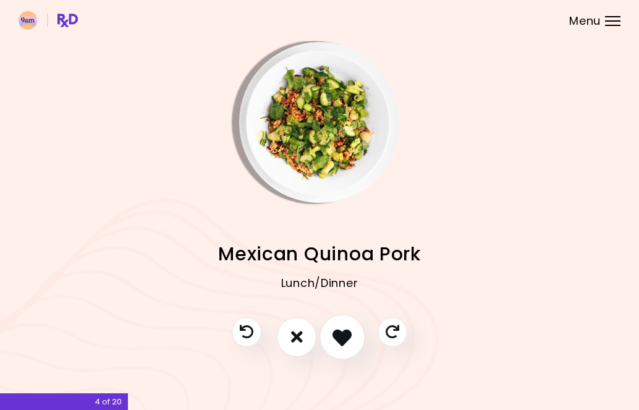
click at [342, 323] on button "I like this recipe" at bounding box center [343, 337] width 46 height 46
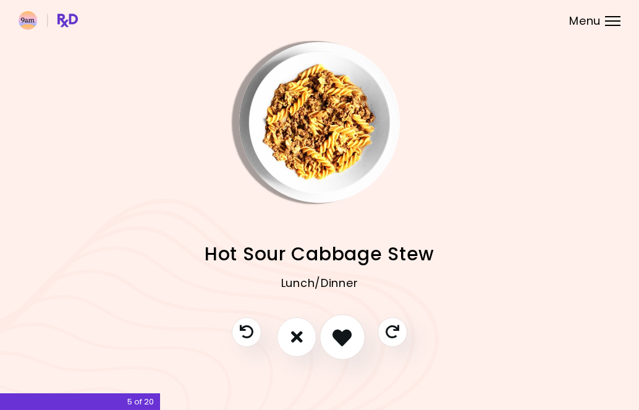
click at [349, 339] on icon "I like this recipe" at bounding box center [342, 336] width 19 height 19
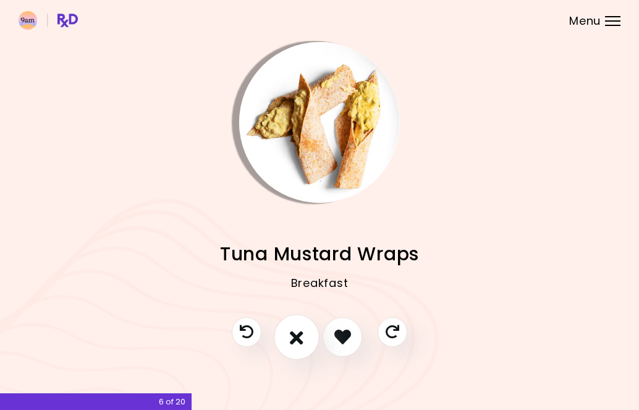
click at [294, 339] on icon "I don't like this recipe" at bounding box center [297, 336] width 14 height 19
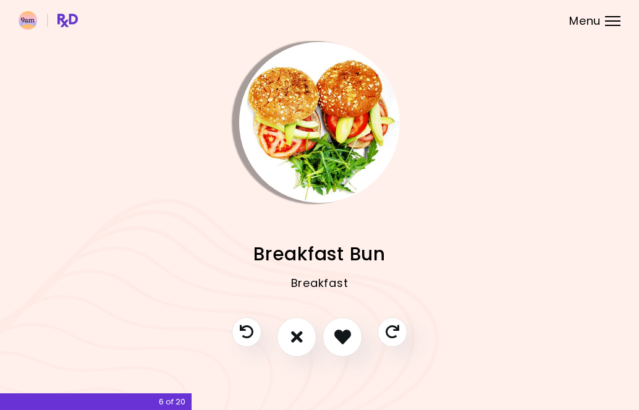
click at [335, 156] on img "Info - Breakfast Bun" at bounding box center [319, 122] width 161 height 161
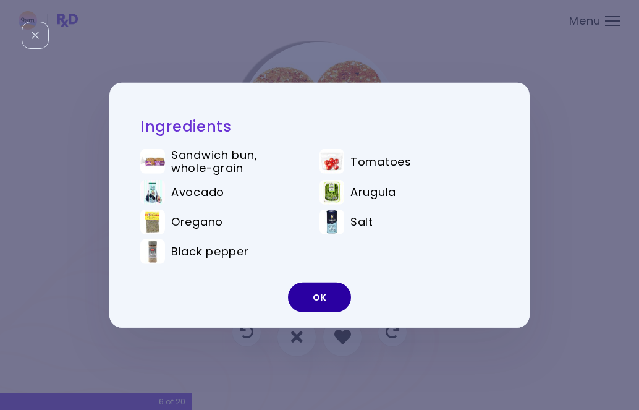
click at [323, 297] on button "OK" at bounding box center [319, 298] width 63 height 30
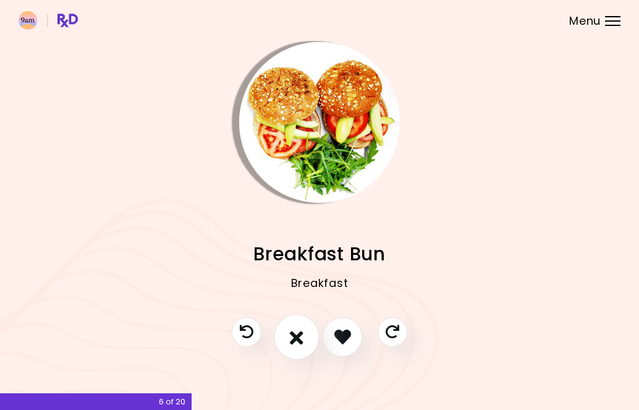
click at [299, 341] on icon "I don't like this recipe" at bounding box center [297, 336] width 14 height 19
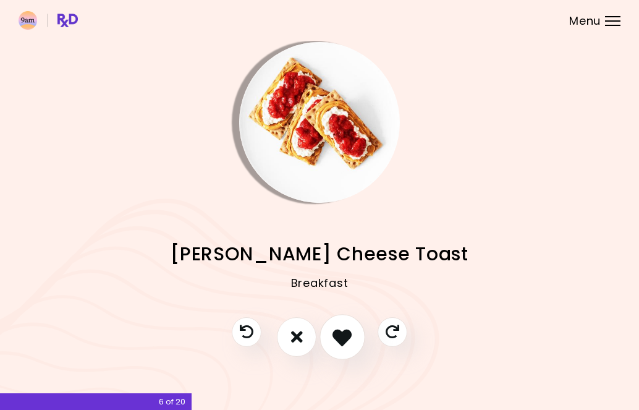
click at [336, 338] on icon "I like this recipe" at bounding box center [342, 336] width 19 height 19
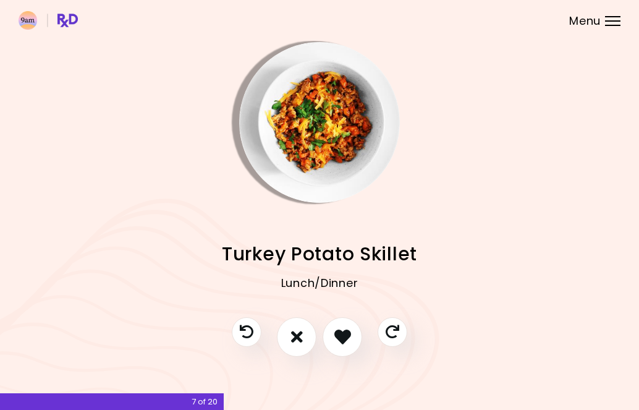
click at [338, 154] on img "Info - Turkey Potato Skillet" at bounding box center [319, 122] width 161 height 161
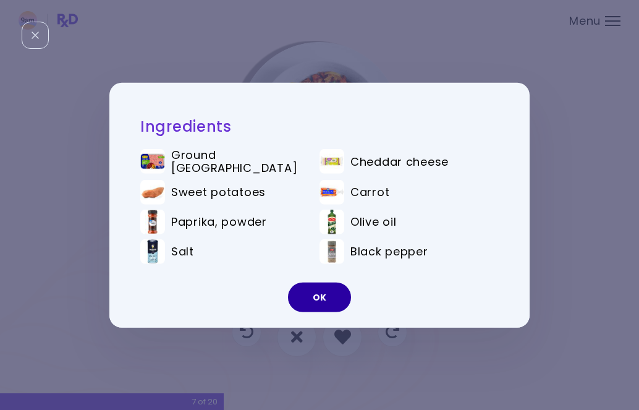
click at [334, 294] on button "OK" at bounding box center [319, 298] width 63 height 30
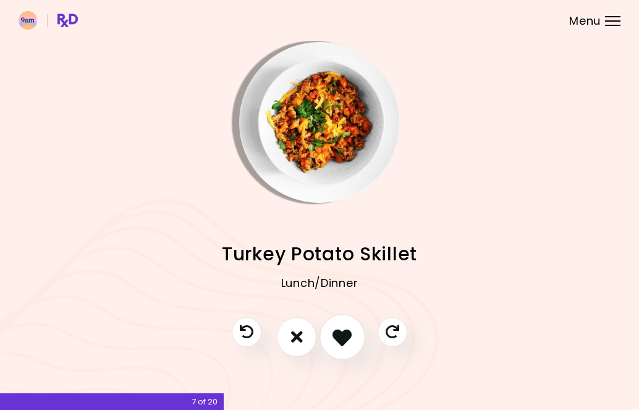
click at [346, 339] on icon "I like this recipe" at bounding box center [342, 336] width 19 height 19
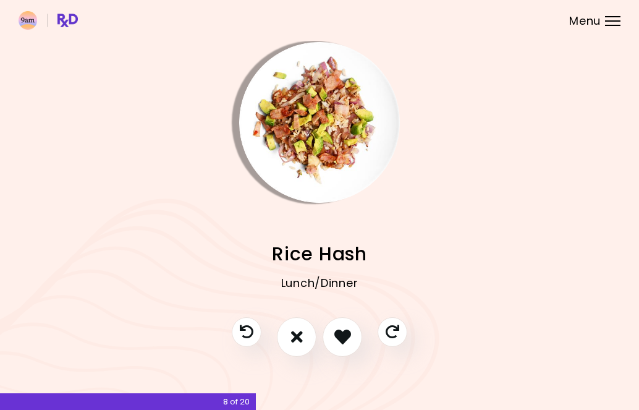
click at [330, 139] on img "Info - Rice Hash" at bounding box center [319, 122] width 161 height 161
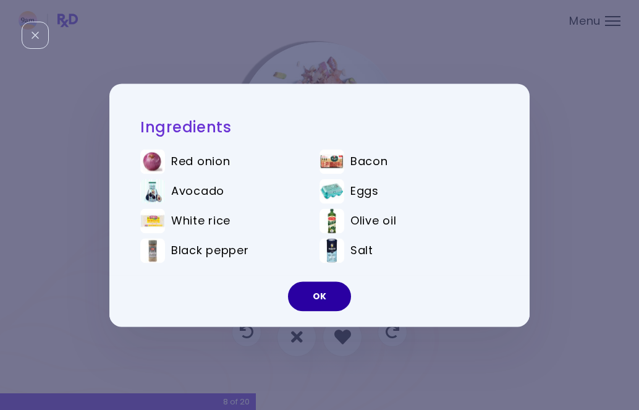
click at [328, 297] on button "OK" at bounding box center [319, 296] width 63 height 30
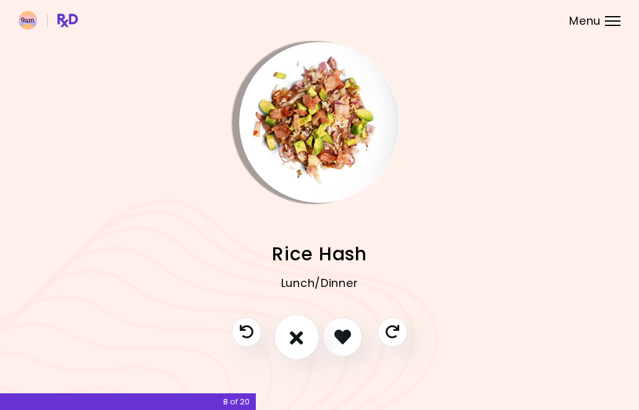
click at [296, 328] on icon "I don't like this recipe" at bounding box center [297, 336] width 14 height 19
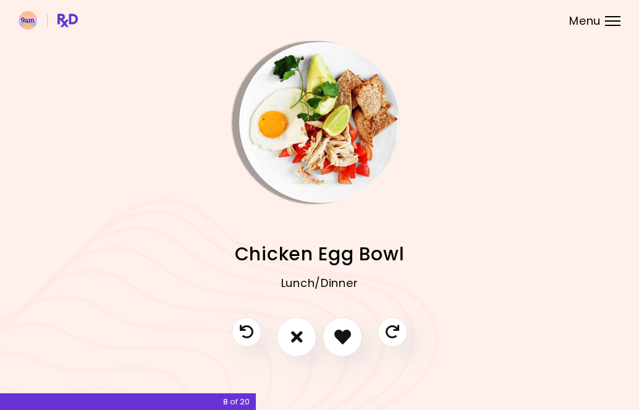
click at [307, 145] on img "Info - Chicken Egg Bowl" at bounding box center [319, 122] width 161 height 161
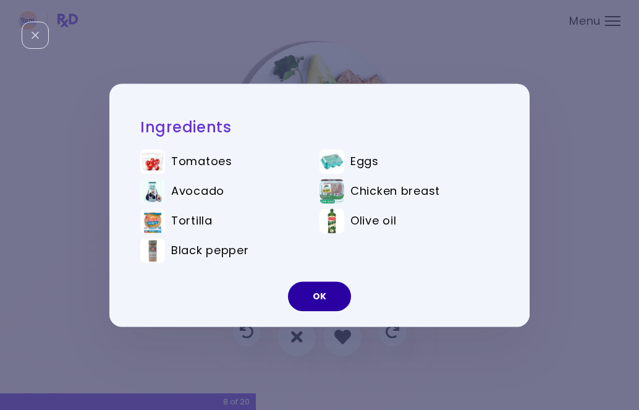
click at [326, 291] on button "OK" at bounding box center [319, 296] width 63 height 30
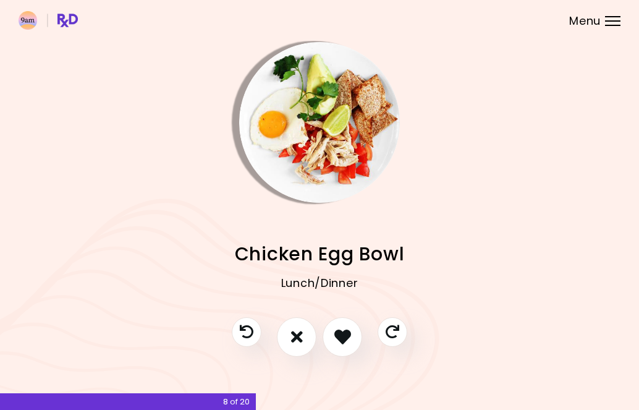
click at [320, 113] on img "Info - Chicken Egg Bowl" at bounding box center [319, 122] width 161 height 161
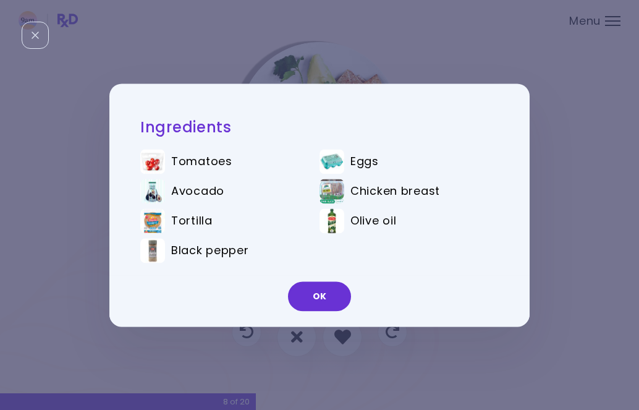
click at [313, 276] on div "OK" at bounding box center [319, 300] width 420 height 51
click at [321, 290] on button "OK" at bounding box center [319, 296] width 63 height 30
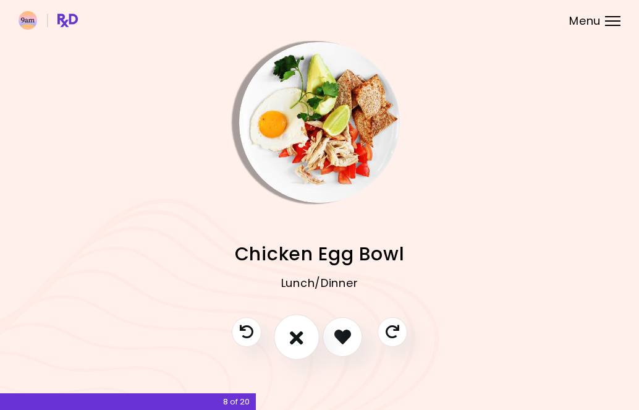
click at [310, 337] on button "I don't like this recipe" at bounding box center [297, 337] width 46 height 46
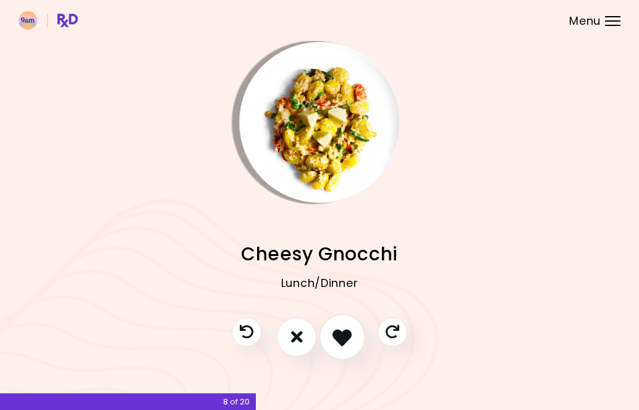
click at [332, 344] on button "I like this recipe" at bounding box center [343, 337] width 46 height 46
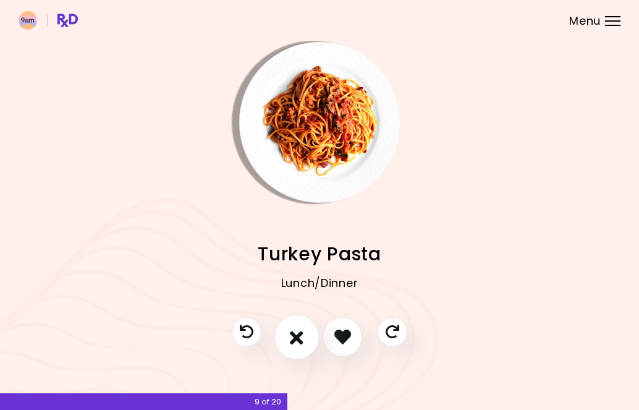
click at [303, 333] on icon "I don't like this recipe" at bounding box center [297, 336] width 14 height 19
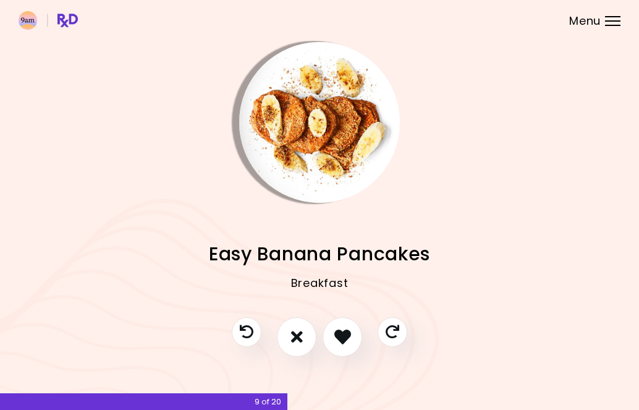
click at [349, 101] on img "Info - Easy Banana Pancakes" at bounding box center [319, 122] width 161 height 161
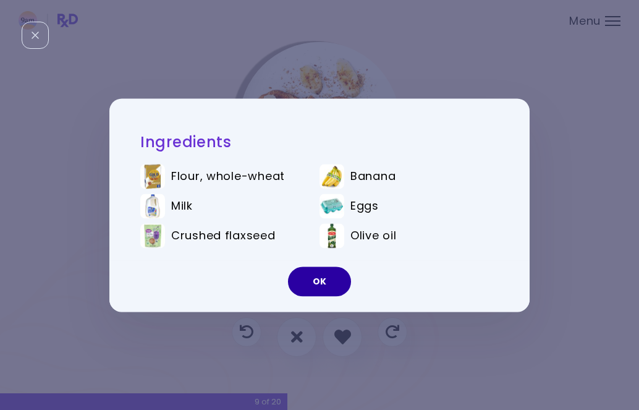
click at [334, 284] on button "OK" at bounding box center [319, 281] width 63 height 30
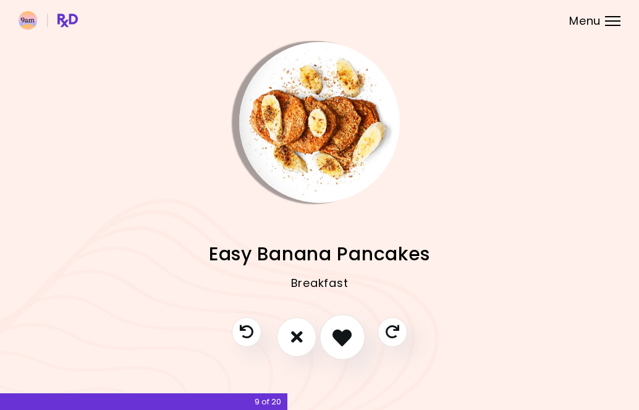
click at [336, 347] on button "I like this recipe" at bounding box center [343, 337] width 46 height 46
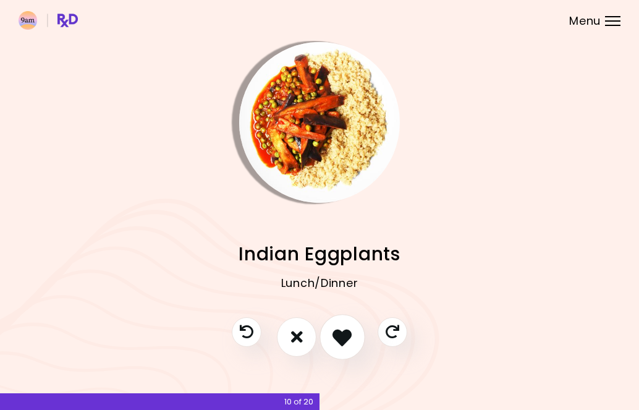
click at [344, 327] on icon "I like this recipe" at bounding box center [342, 336] width 19 height 19
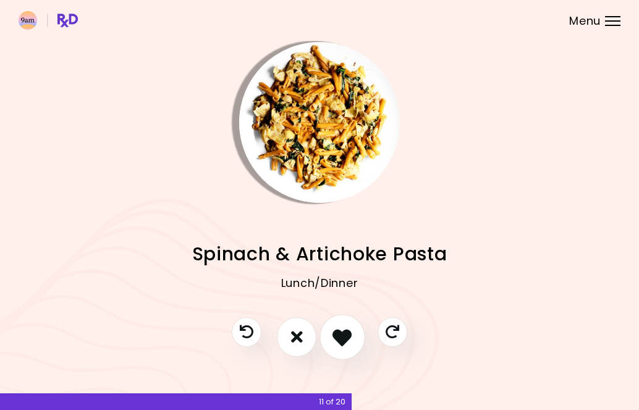
click at [338, 341] on icon "I like this recipe" at bounding box center [342, 336] width 19 height 19
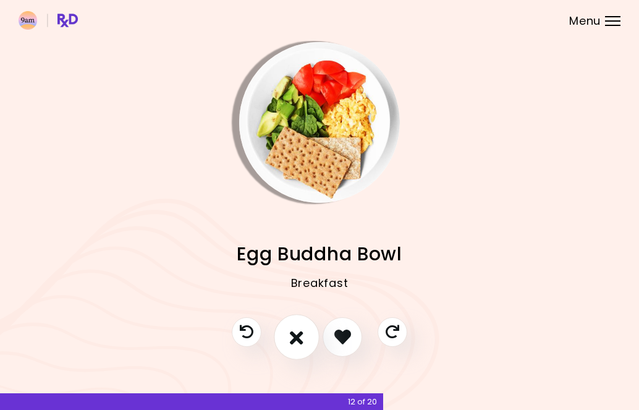
click at [300, 343] on icon "I don't like this recipe" at bounding box center [297, 336] width 14 height 19
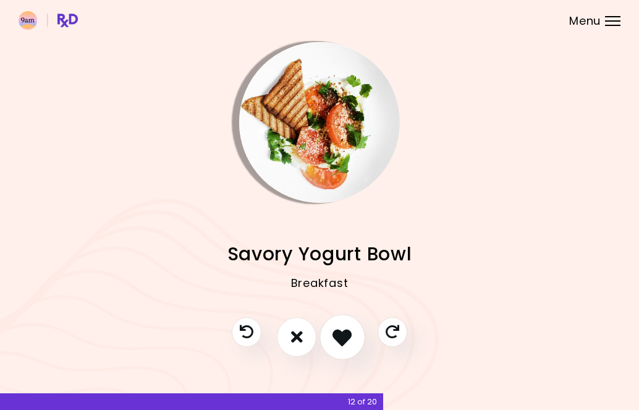
click at [349, 333] on icon "I like this recipe" at bounding box center [342, 336] width 19 height 19
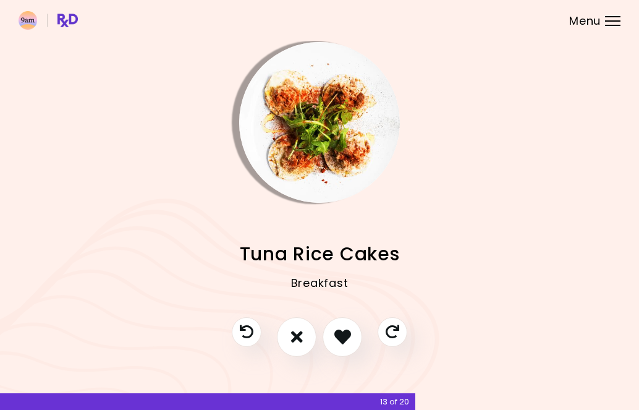
click at [346, 104] on img "Info - Tuna Rice Cakes" at bounding box center [319, 122] width 161 height 161
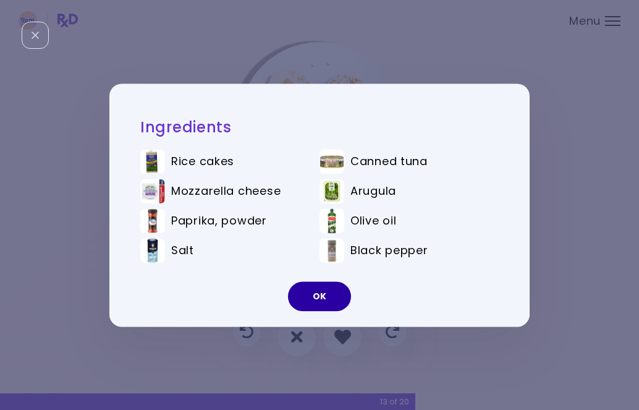
click at [310, 297] on button "OK" at bounding box center [319, 296] width 63 height 30
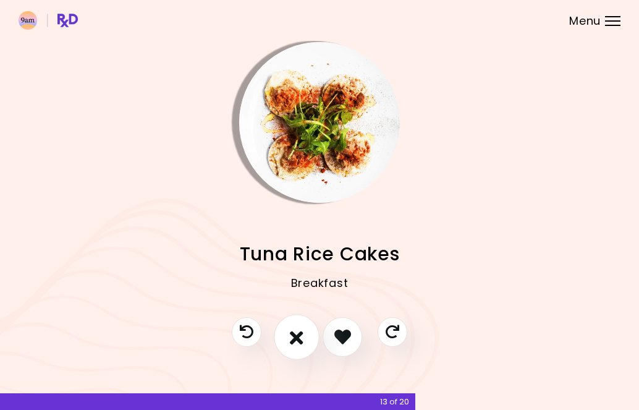
click at [291, 335] on icon "I don't like this recipe" at bounding box center [297, 336] width 14 height 19
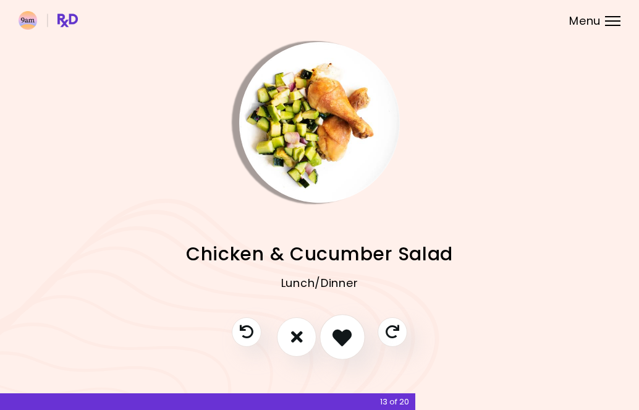
click at [346, 347] on button "I like this recipe" at bounding box center [343, 337] width 46 height 46
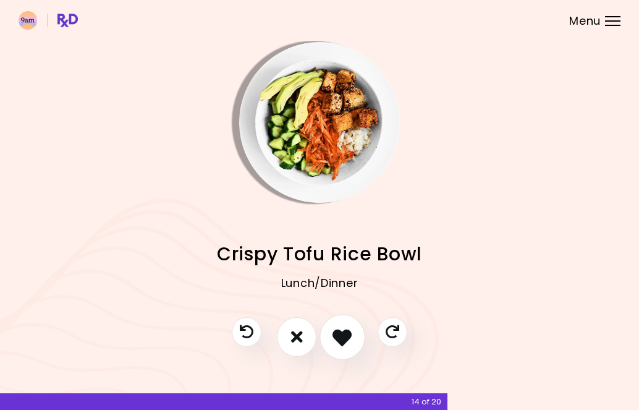
click at [349, 333] on icon "I like this recipe" at bounding box center [342, 336] width 19 height 19
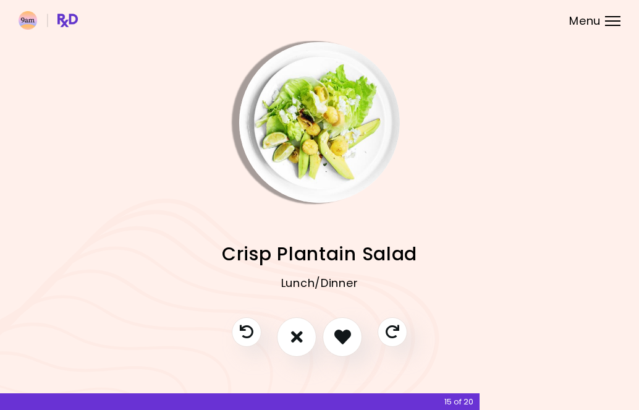
click at [302, 105] on img "Info - Crisp Plantain Salad" at bounding box center [319, 122] width 161 height 161
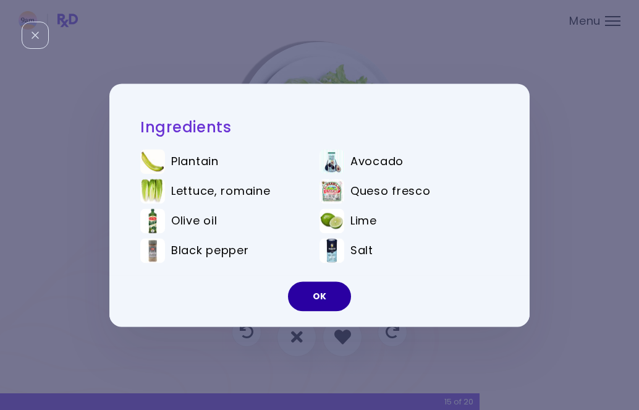
click at [320, 288] on button "OK" at bounding box center [319, 296] width 63 height 30
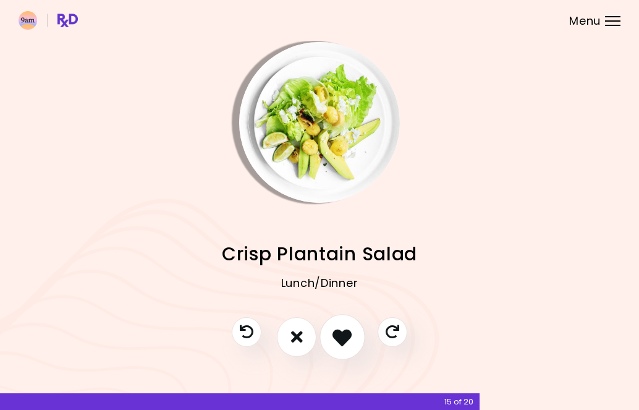
click at [348, 334] on icon "I like this recipe" at bounding box center [342, 336] width 19 height 19
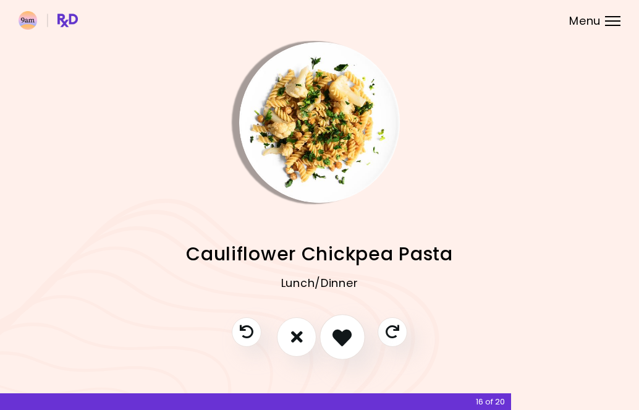
click at [346, 331] on icon "I like this recipe" at bounding box center [342, 336] width 19 height 19
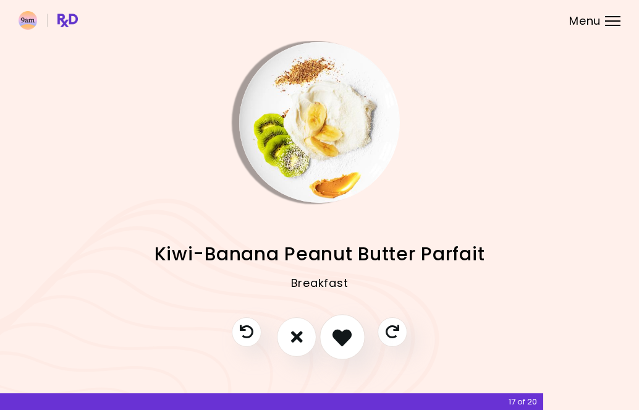
click at [333, 336] on icon "I like this recipe" at bounding box center [342, 336] width 19 height 19
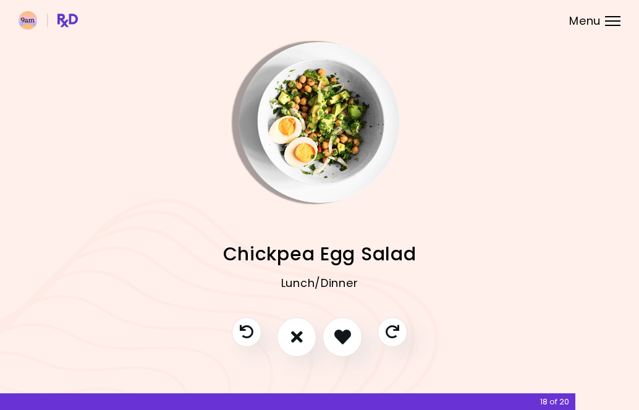
click at [325, 180] on img "Info - Chickpea Egg Salad" at bounding box center [319, 122] width 161 height 161
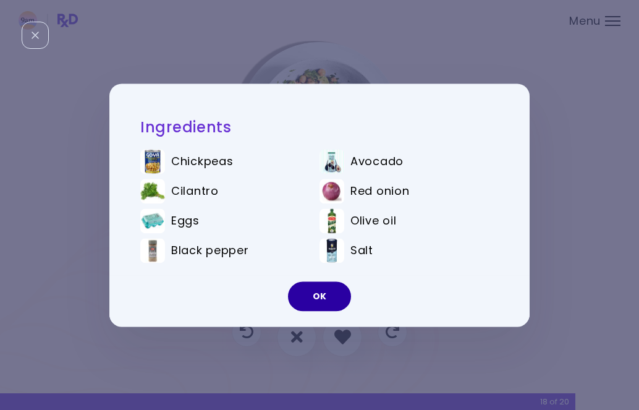
click at [331, 289] on button "OK" at bounding box center [319, 296] width 63 height 30
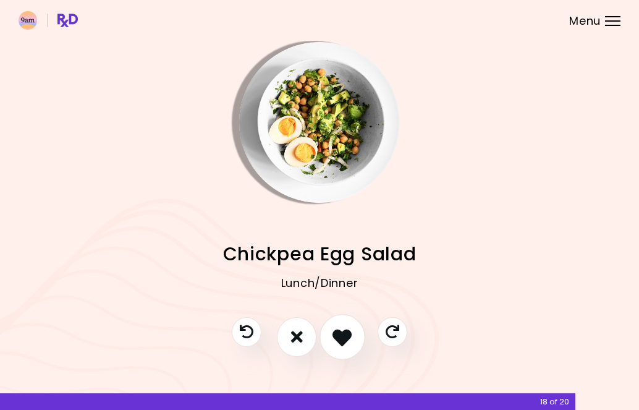
click at [341, 325] on button "I like this recipe" at bounding box center [343, 337] width 46 height 46
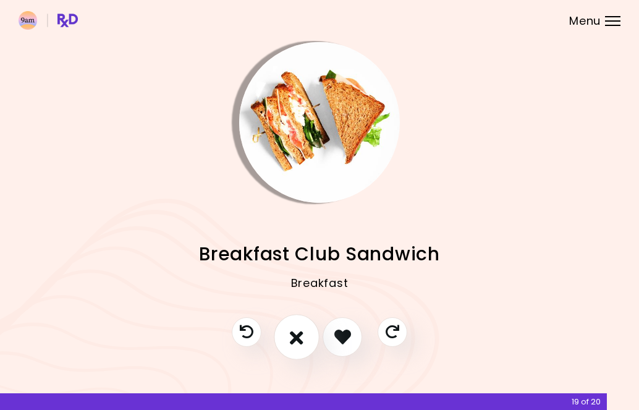
click at [309, 341] on button "I don't like this recipe" at bounding box center [297, 337] width 46 height 46
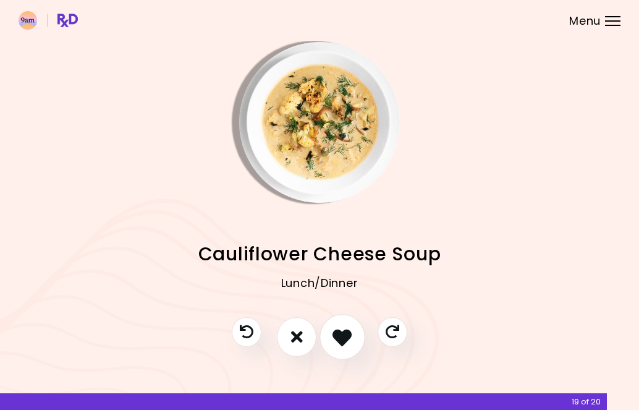
click at [347, 349] on button "I like this recipe" at bounding box center [343, 337] width 46 height 46
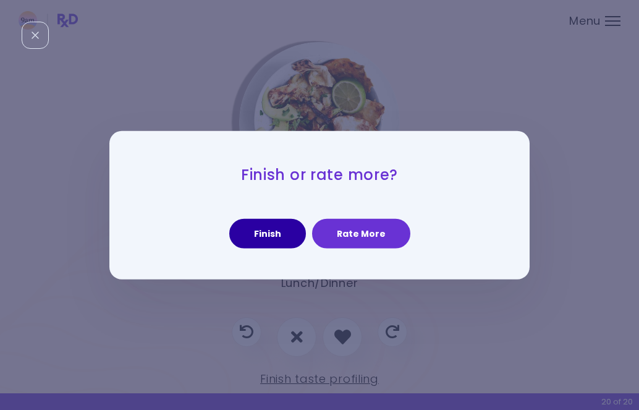
click at [277, 236] on button "Finish" at bounding box center [267, 234] width 77 height 30
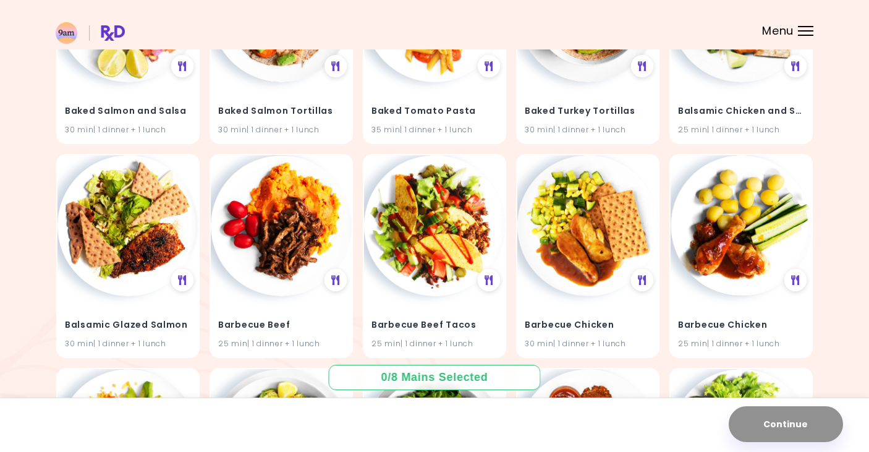
scroll to position [1315, 0]
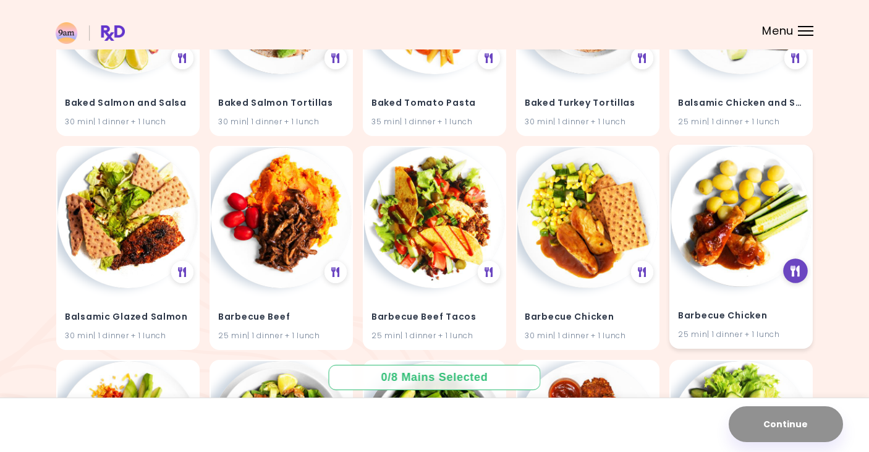
click at [639, 258] on div at bounding box center [796, 270] width 25 height 25
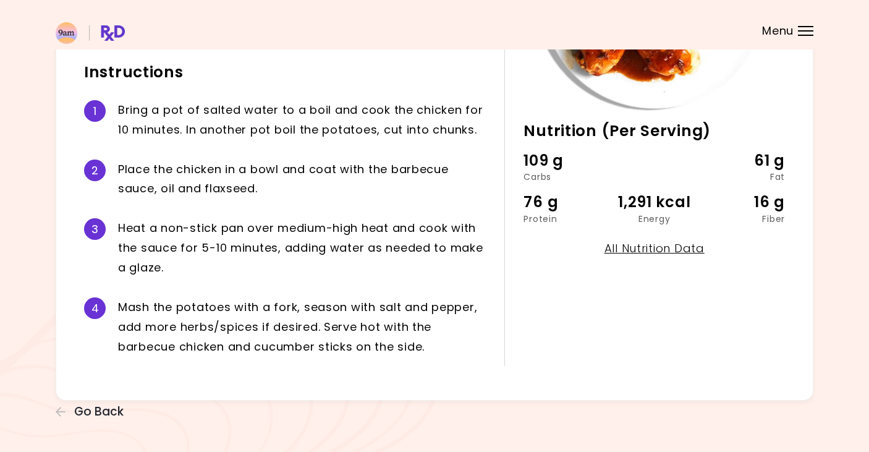
scroll to position [233, 0]
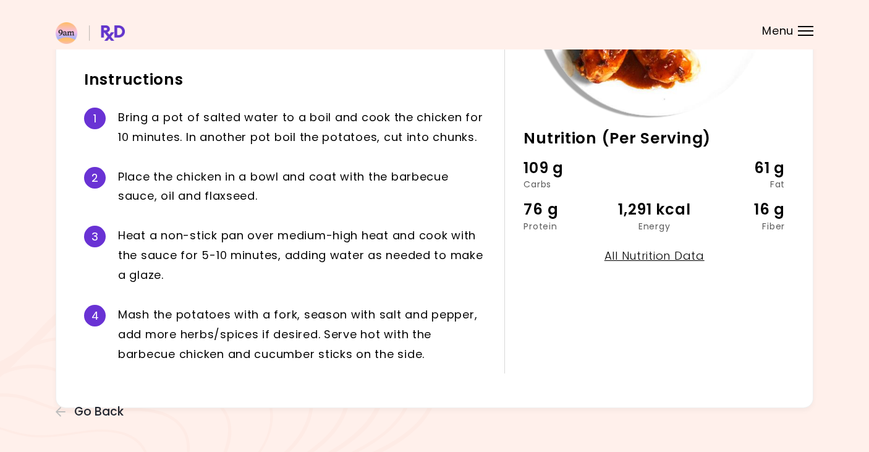
click at [93, 402] on div "Barbecue Chicken 25 min Nutrition (Per Serving) 109 g Carbs 61 g Fat 76 g Prote…" at bounding box center [434, 114] width 869 height 694
click at [88, 409] on span "Go Back" at bounding box center [98, 412] width 49 height 14
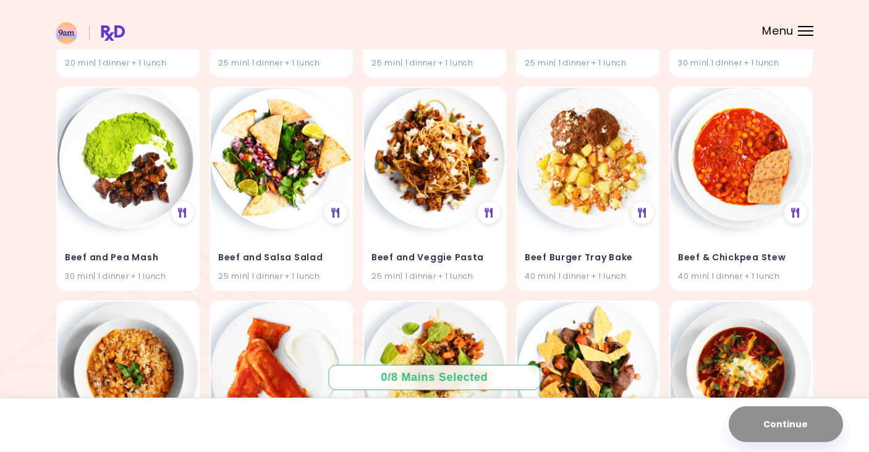
scroll to position [2230, 0]
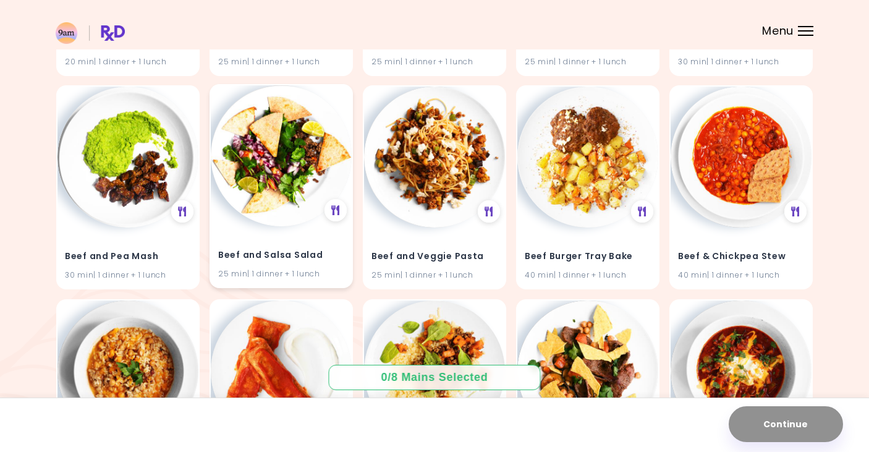
click at [266, 188] on img at bounding box center [281, 155] width 141 height 141
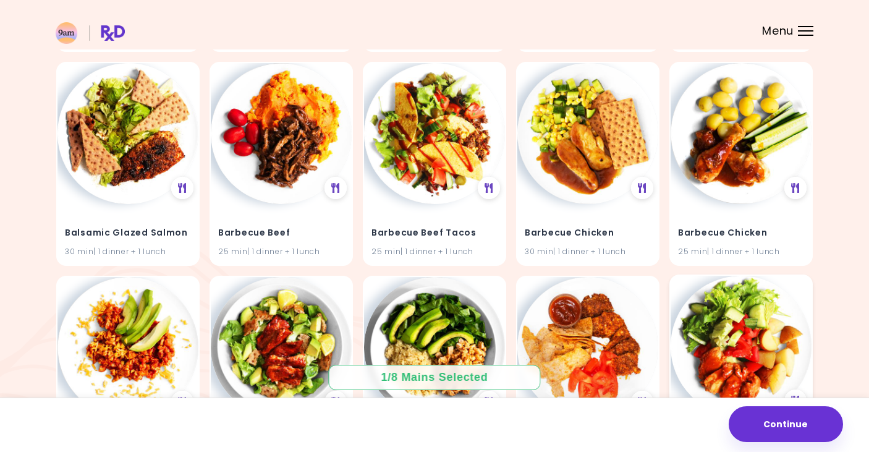
scroll to position [1395, 0]
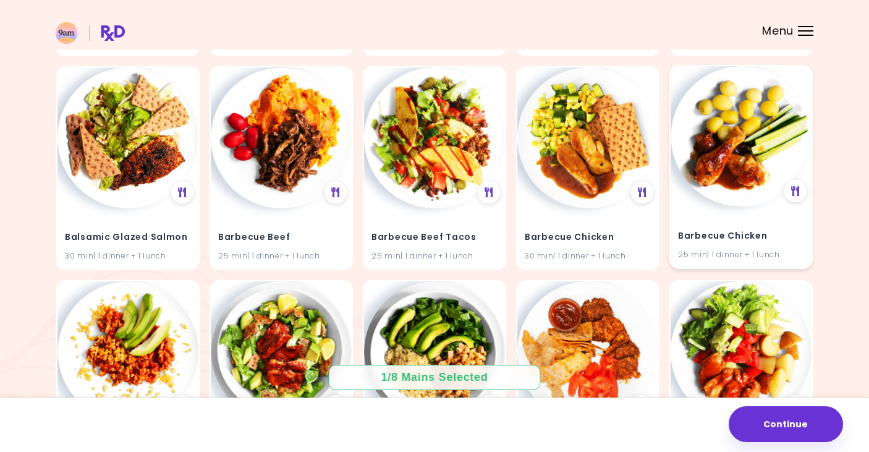
click at [639, 207] on div "Barbecue Chicken 25 min | 1 dinner + 1 lunch" at bounding box center [741, 237] width 141 height 61
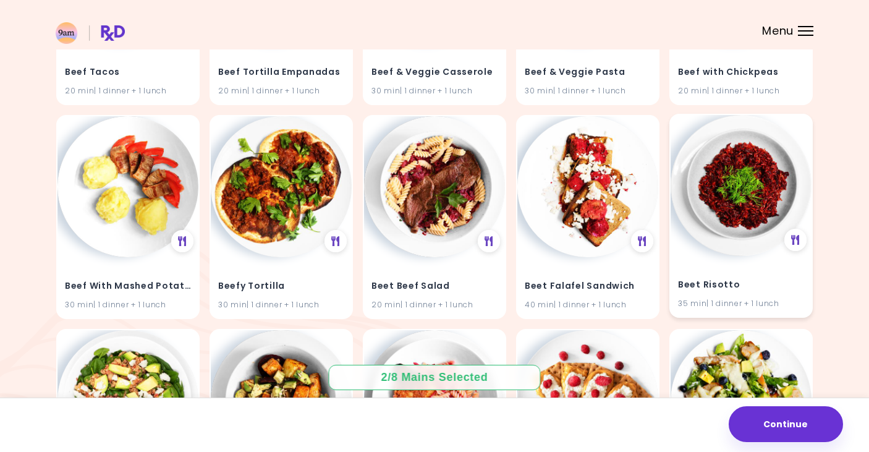
scroll to position [3919, 0]
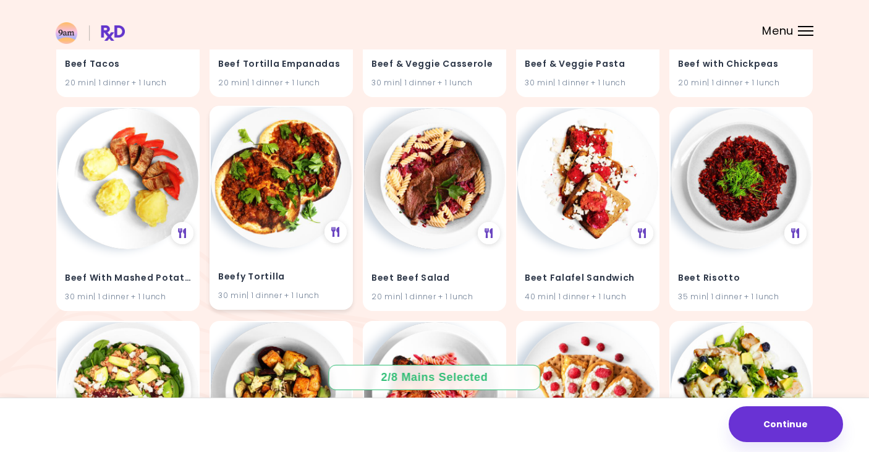
click at [271, 200] on img at bounding box center [281, 177] width 141 height 141
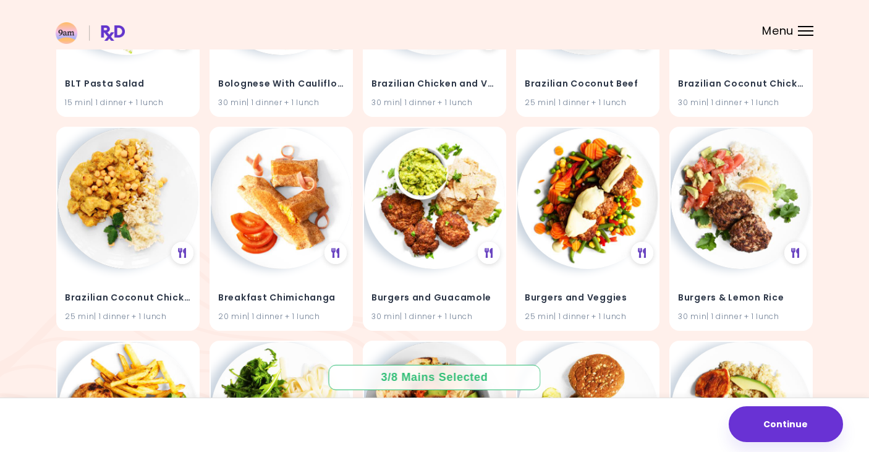
scroll to position [4542, 0]
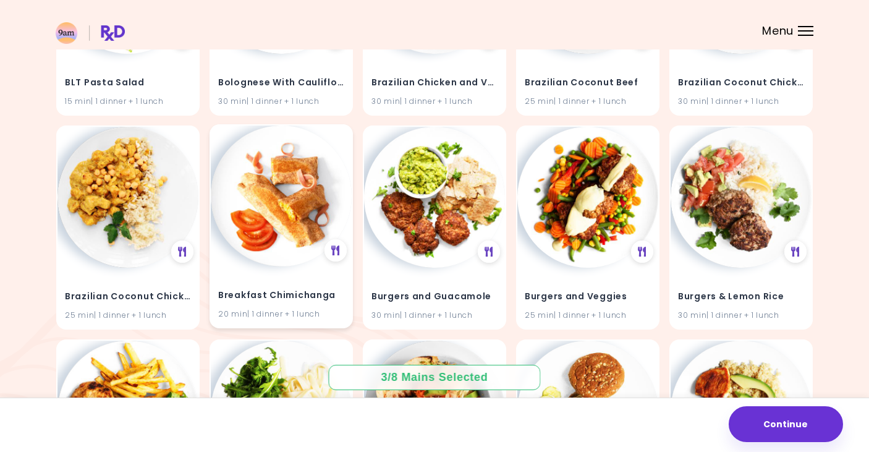
click at [244, 196] on img at bounding box center [281, 195] width 141 height 141
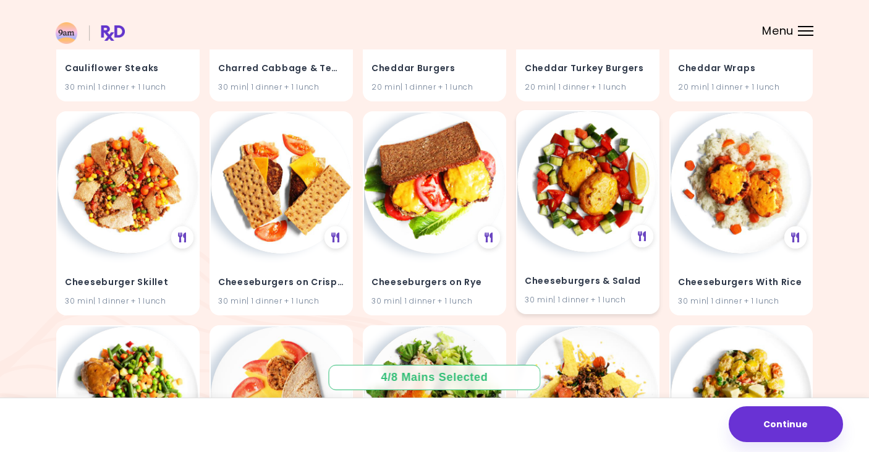
scroll to position [5621, 0]
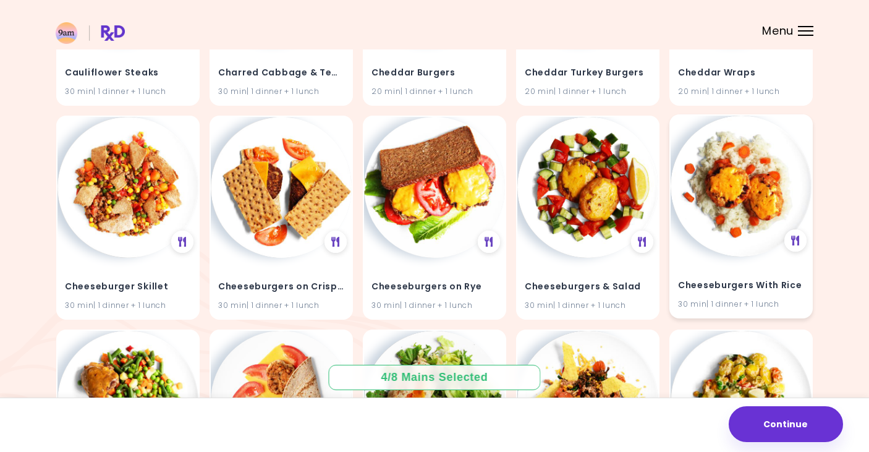
click at [639, 257] on div "Cheeseburgers With Rice 30 min | 1 dinner + 1 lunch" at bounding box center [741, 287] width 141 height 61
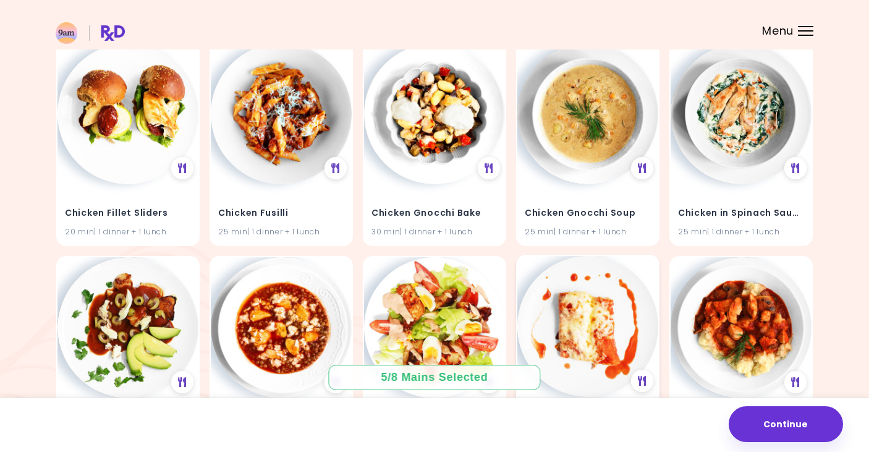
scroll to position [7820, 0]
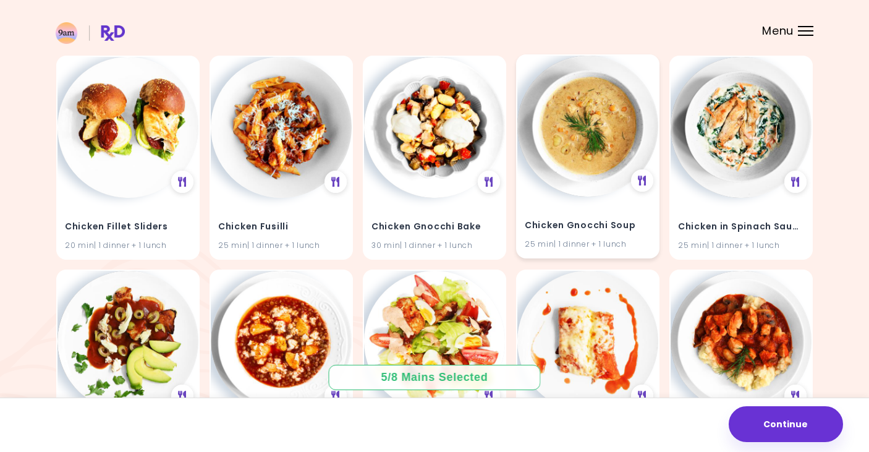
click at [558, 211] on div "Chicken Gnocchi Soup 25 min | 1 dinner + 1 lunch" at bounding box center [587, 227] width 141 height 61
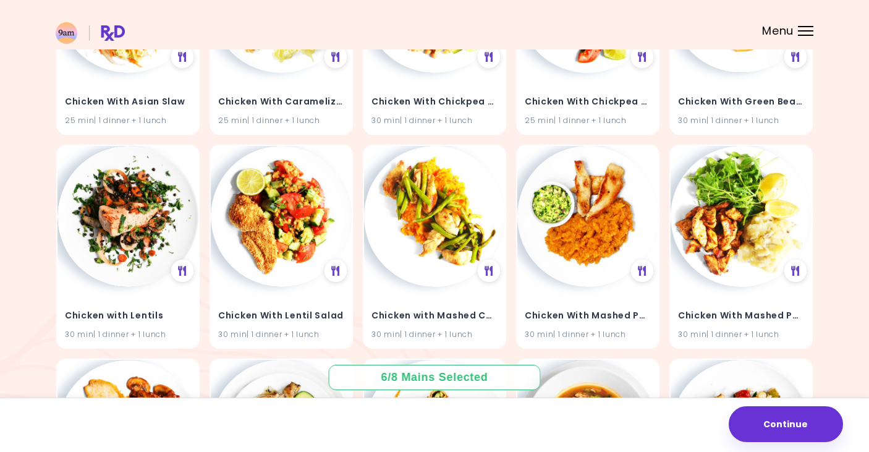
scroll to position [10081, 0]
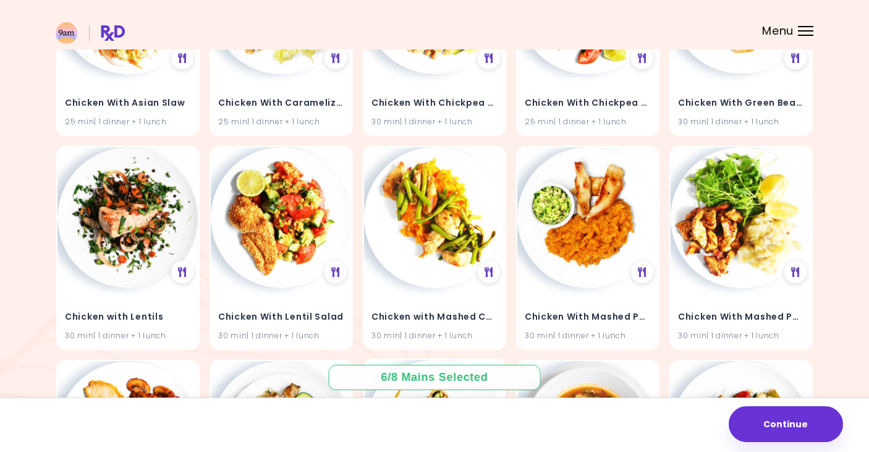
click at [444, 394] on img at bounding box center [434, 430] width 141 height 141
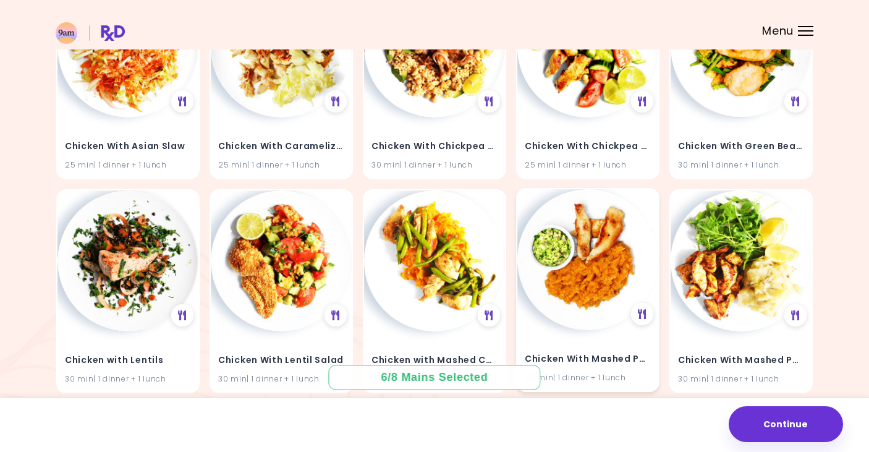
scroll to position [10030, 0]
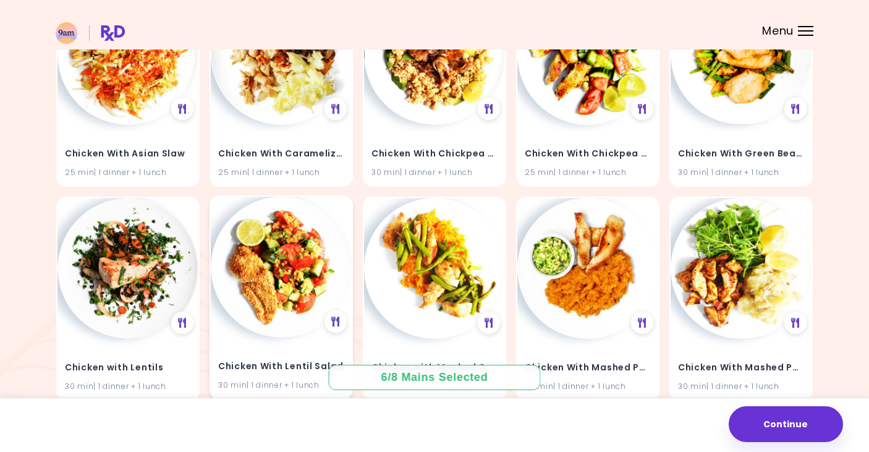
click at [251, 247] on img at bounding box center [281, 267] width 141 height 141
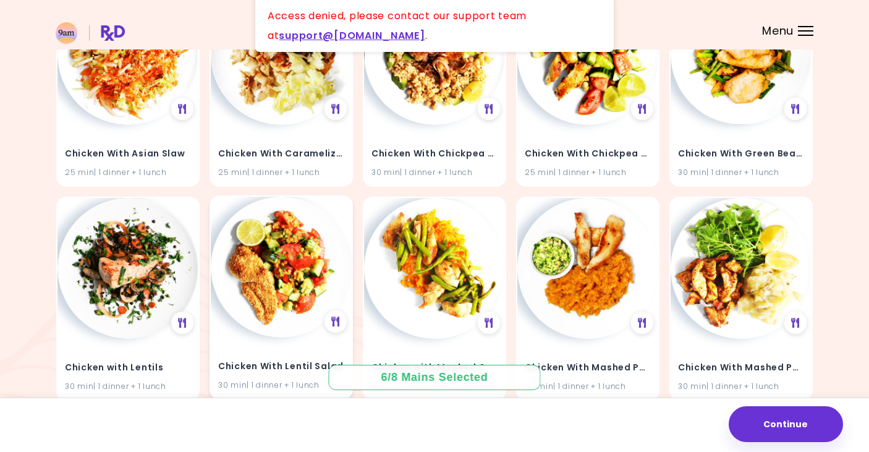
click at [271, 242] on img at bounding box center [281, 267] width 141 height 141
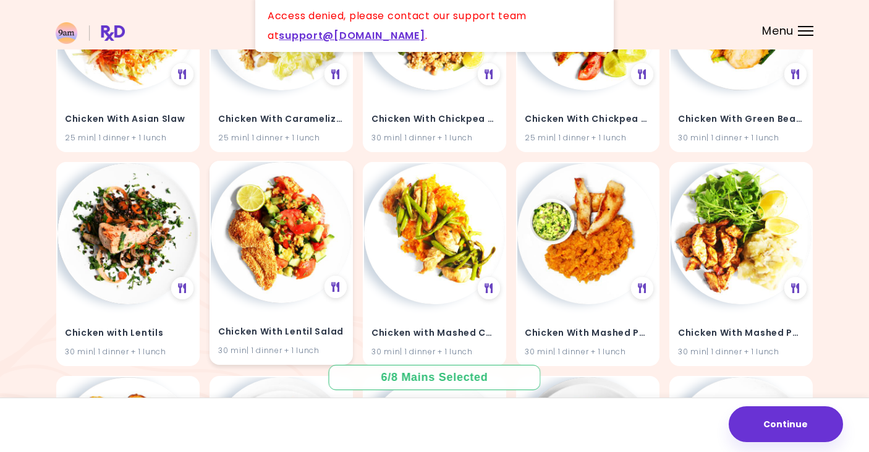
scroll to position [10065, 0]
click at [271, 321] on h4 "Chicken With Lentil Salad" at bounding box center [281, 331] width 126 height 20
click at [260, 267] on img at bounding box center [281, 231] width 141 height 141
click at [312, 302] on div "Chicken With Lentil Salad 30 min | 1 dinner + 1 lunch" at bounding box center [281, 332] width 141 height 61
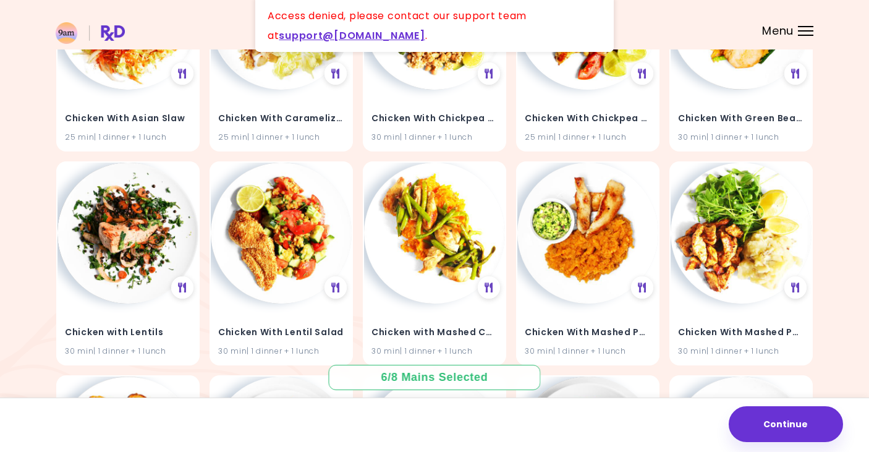
click at [475, 377] on div "6 / 8 Mains Selected" at bounding box center [434, 377] width 125 height 15
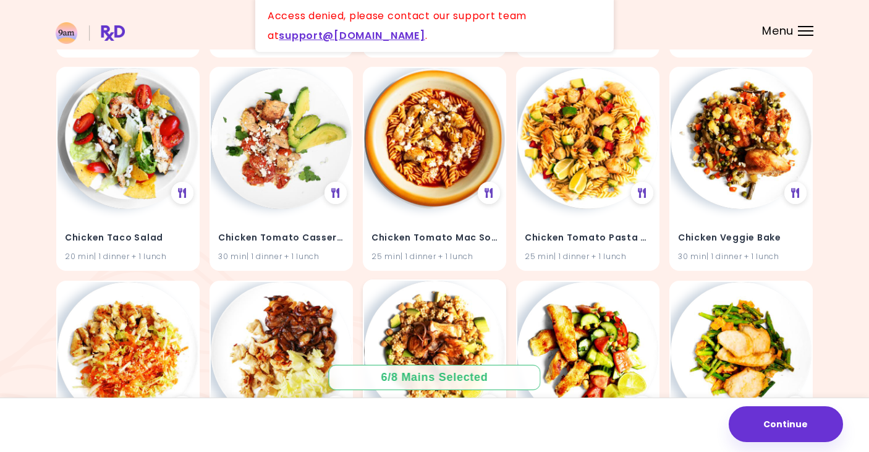
scroll to position [9614, 0]
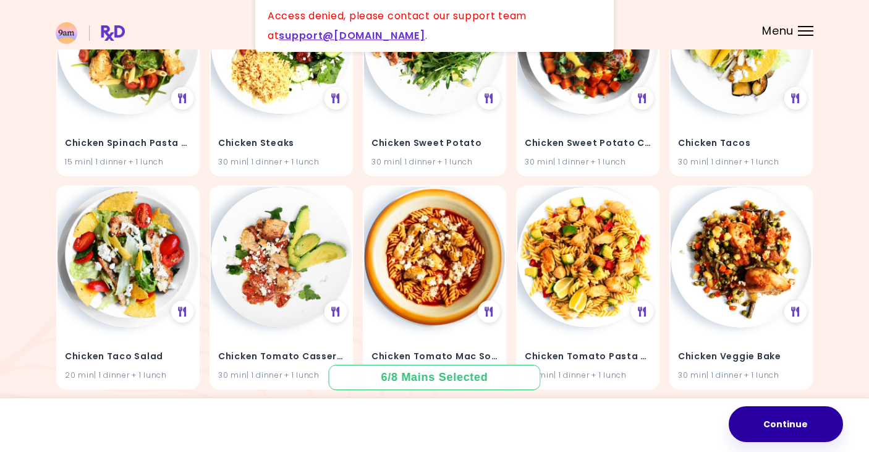
click at [639, 409] on button "Continue" at bounding box center [786, 424] width 114 height 36
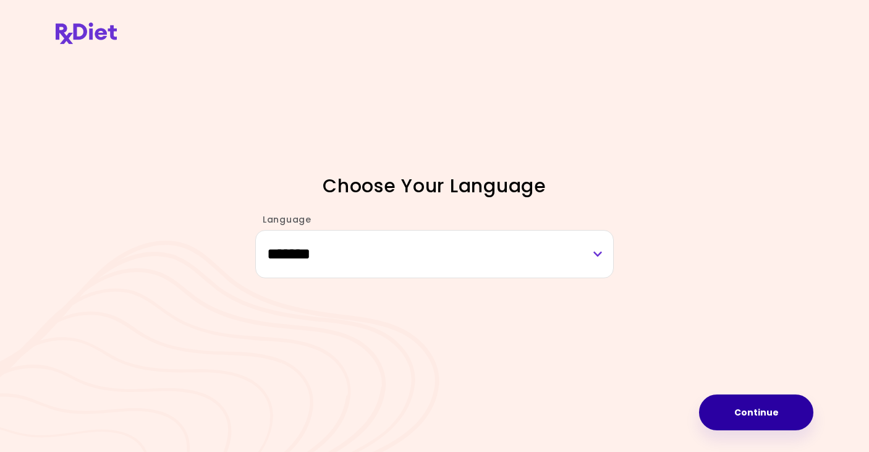
click at [639, 409] on button "Continue" at bounding box center [756, 412] width 114 height 36
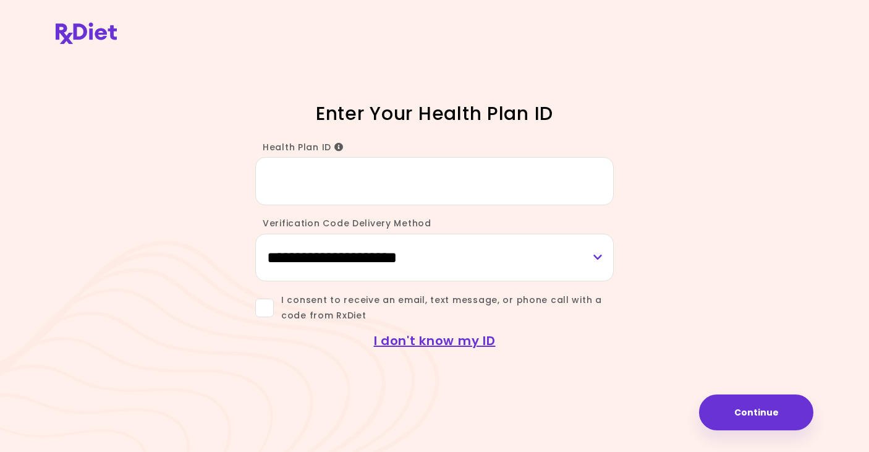
click at [363, 187] on input "Health Plan ID" at bounding box center [434, 181] width 359 height 48
click at [339, 144] on icon "Info" at bounding box center [338, 147] width 9 height 9
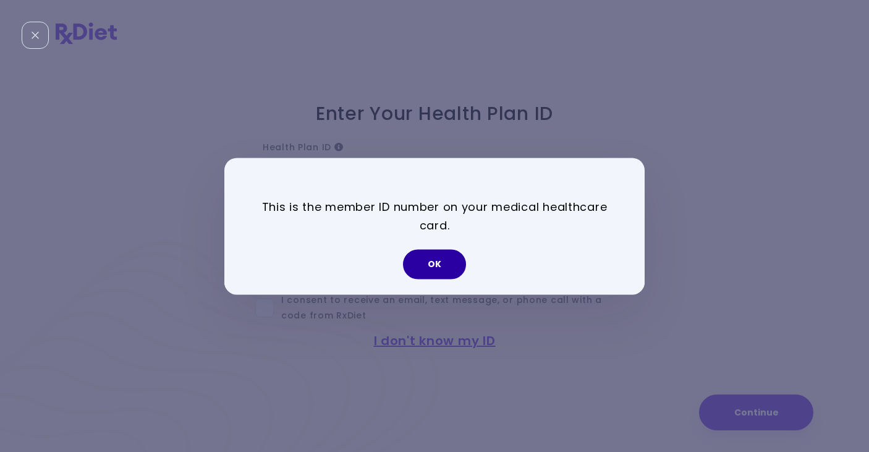
click at [431, 258] on button "OK" at bounding box center [434, 264] width 63 height 30
